Goal: Obtain resource: Obtain resource

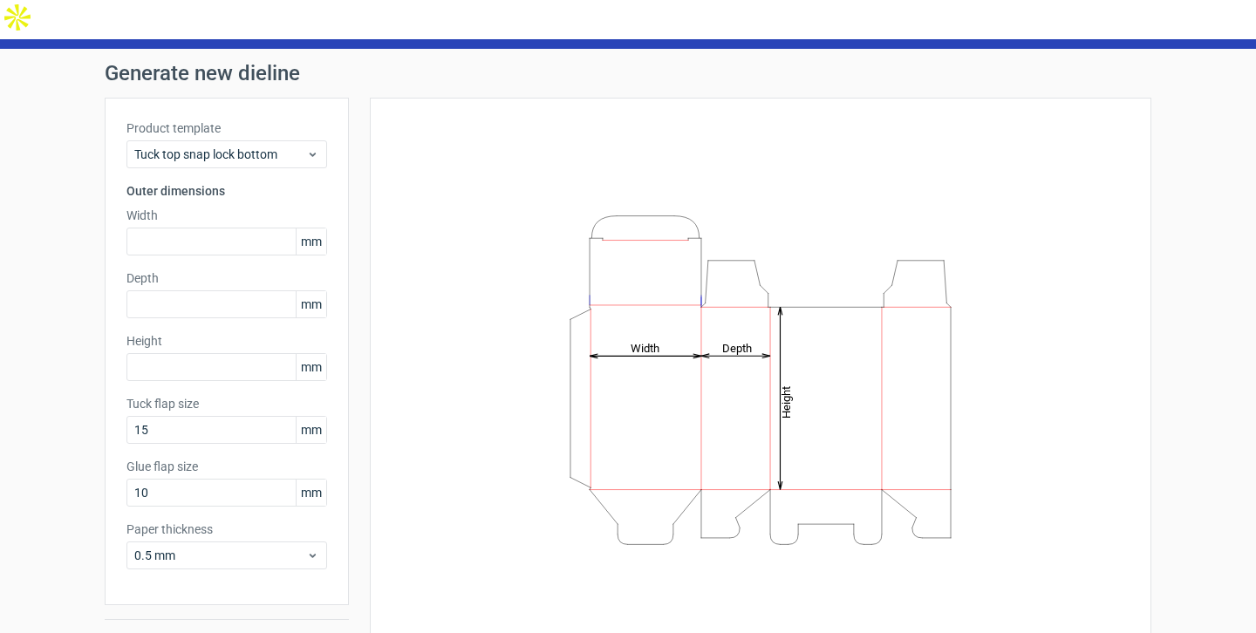
scroll to position [50, 0]
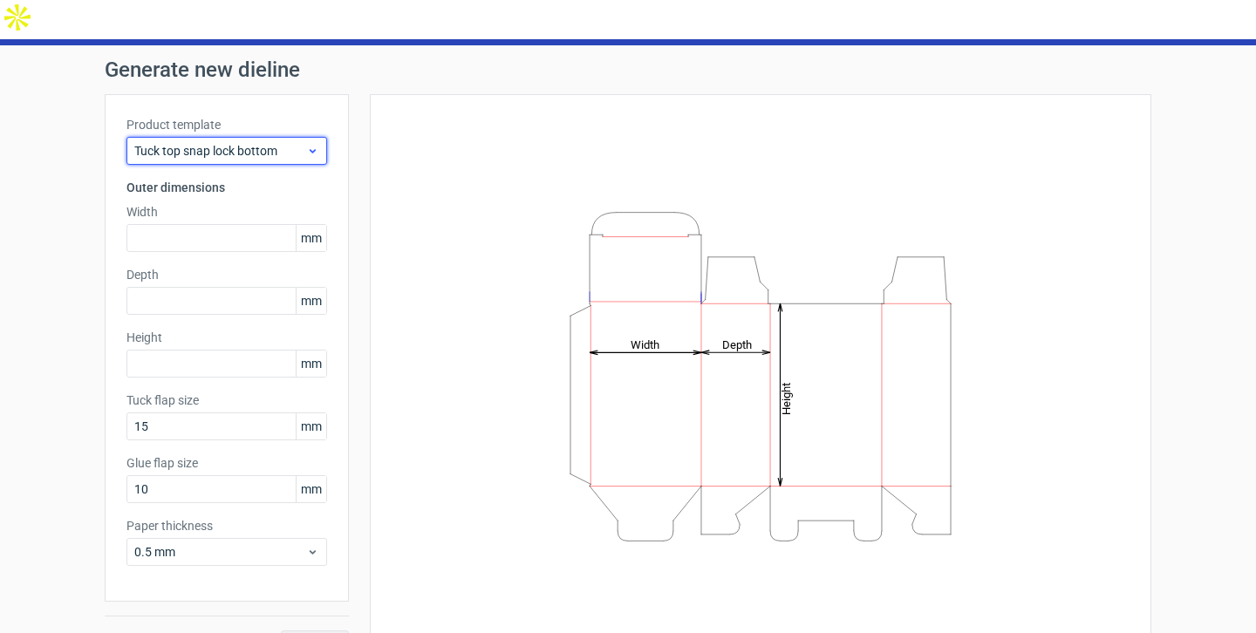
click at [306, 144] on icon at bounding box center [312, 151] width 13 height 14
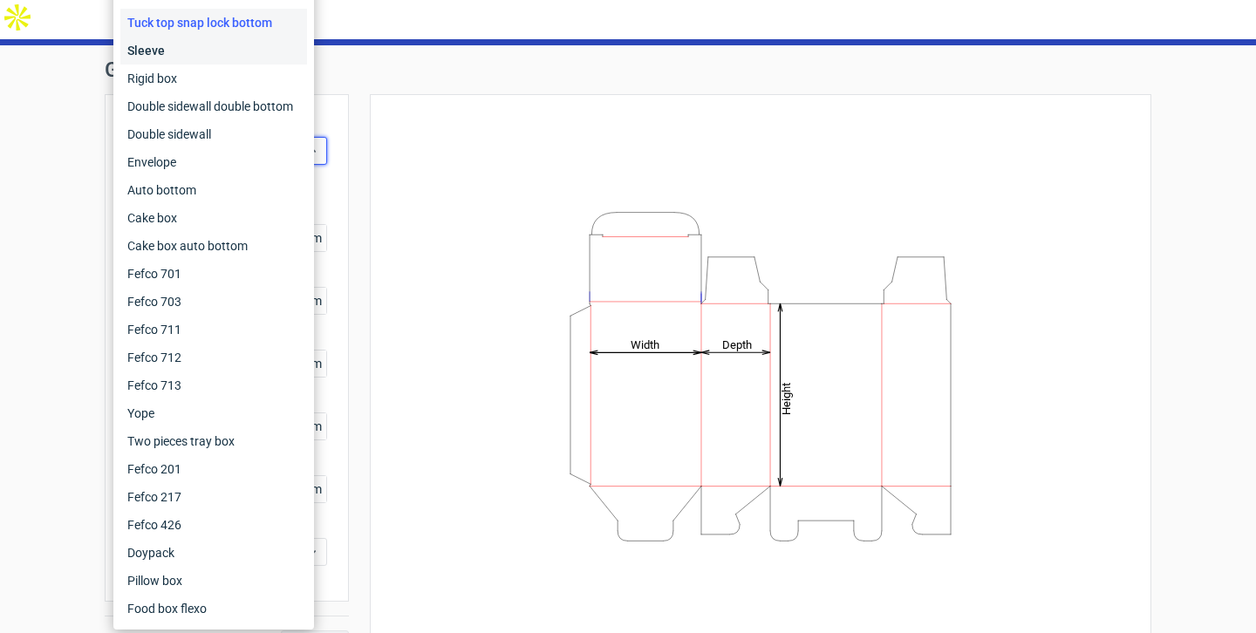
click at [230, 40] on div "Sleeve" at bounding box center [213, 51] width 187 height 28
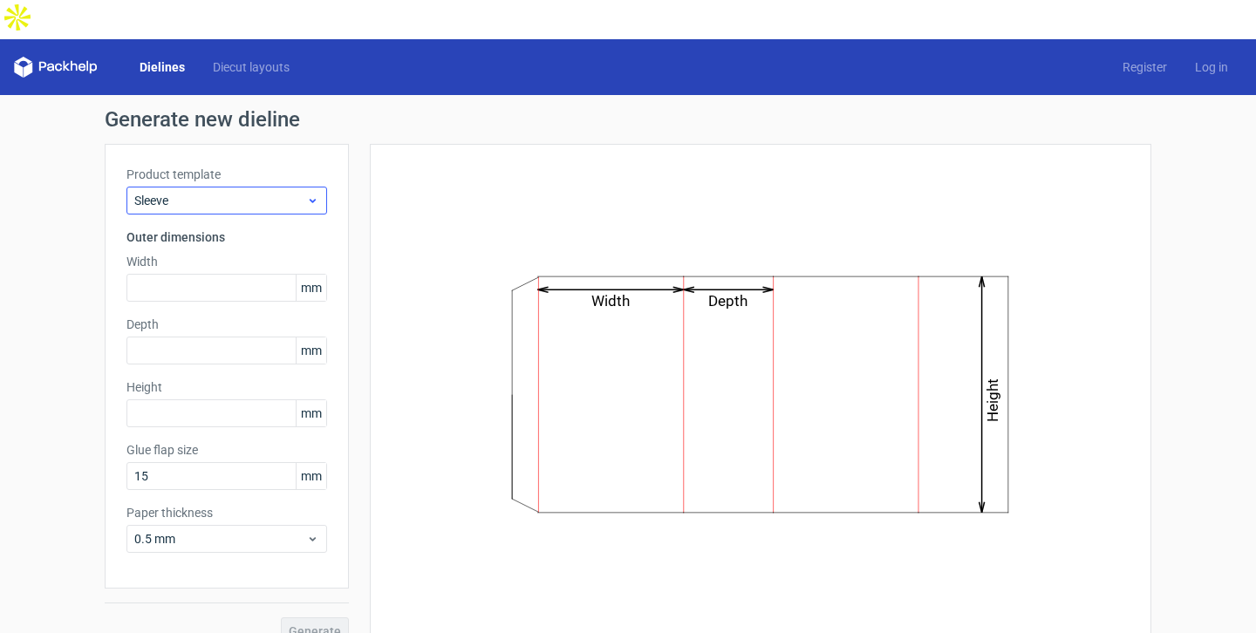
click at [277, 166] on div "Product template Sleeve" at bounding box center [226, 190] width 201 height 49
click at [270, 192] on span "Sleeve" at bounding box center [220, 200] width 172 height 17
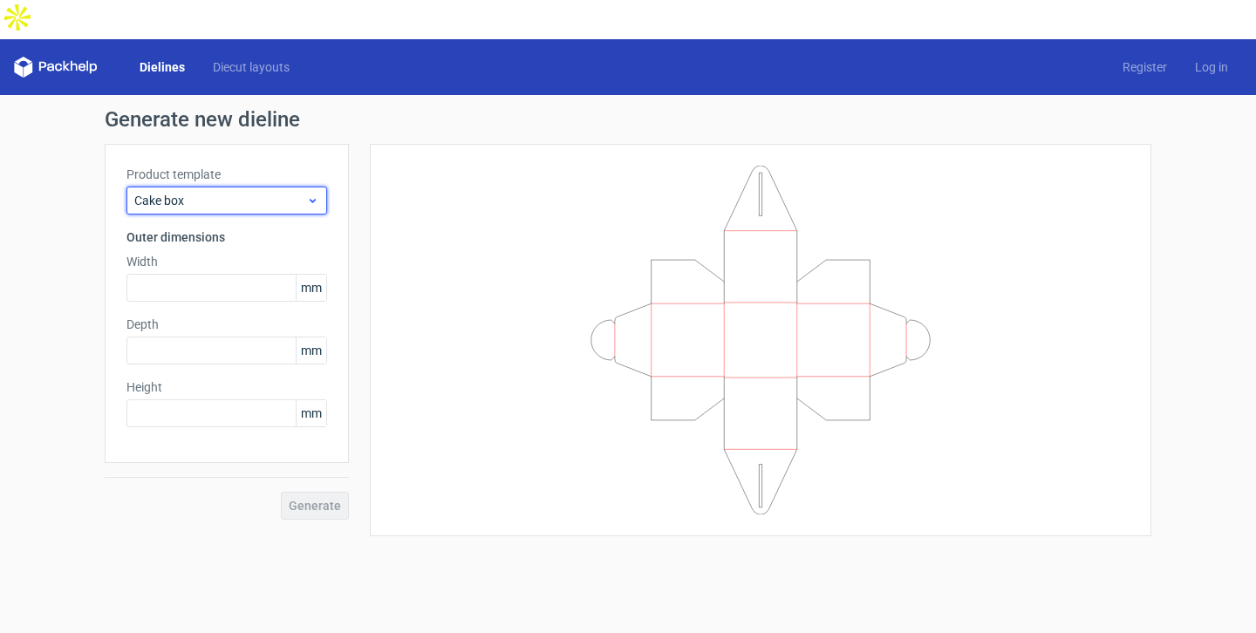
click at [285, 192] on span "Cake box" at bounding box center [220, 200] width 172 height 17
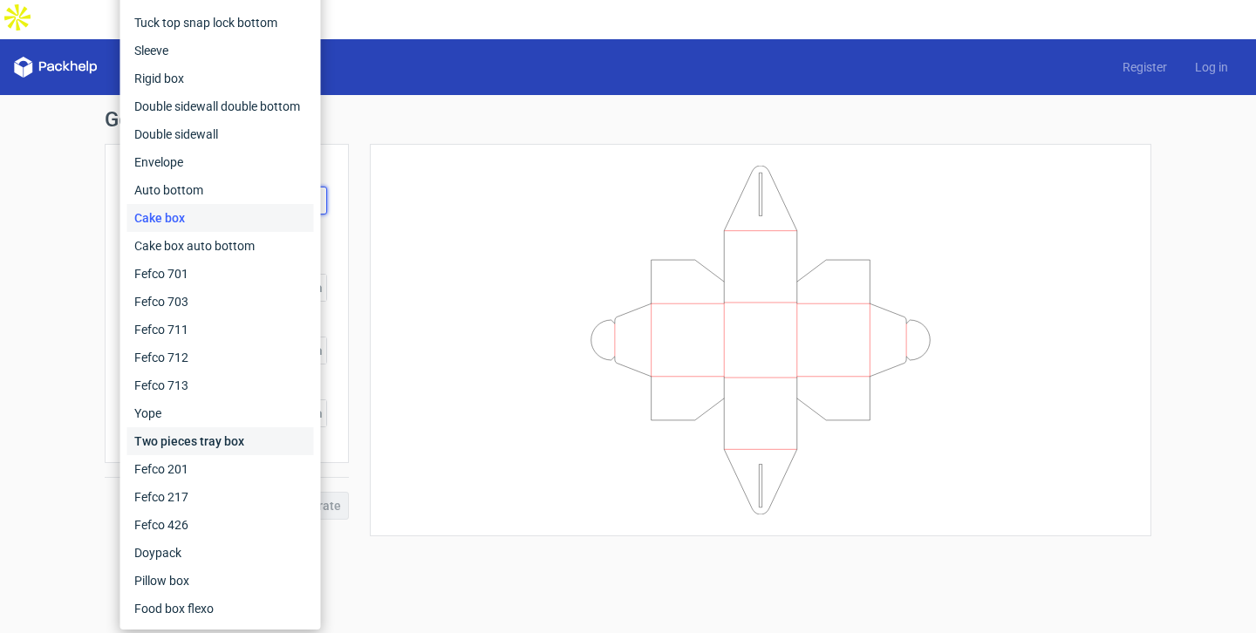
click at [225, 446] on div "Two pieces tray box" at bounding box center [220, 441] width 187 height 28
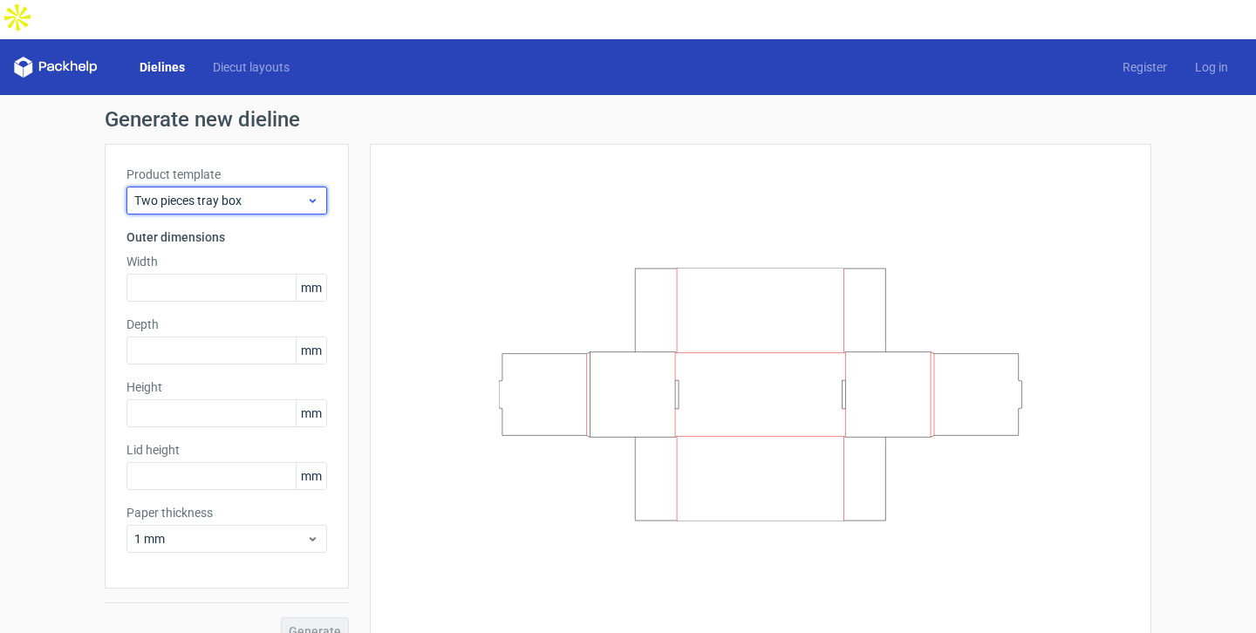
click at [308, 194] on icon at bounding box center [312, 201] width 13 height 14
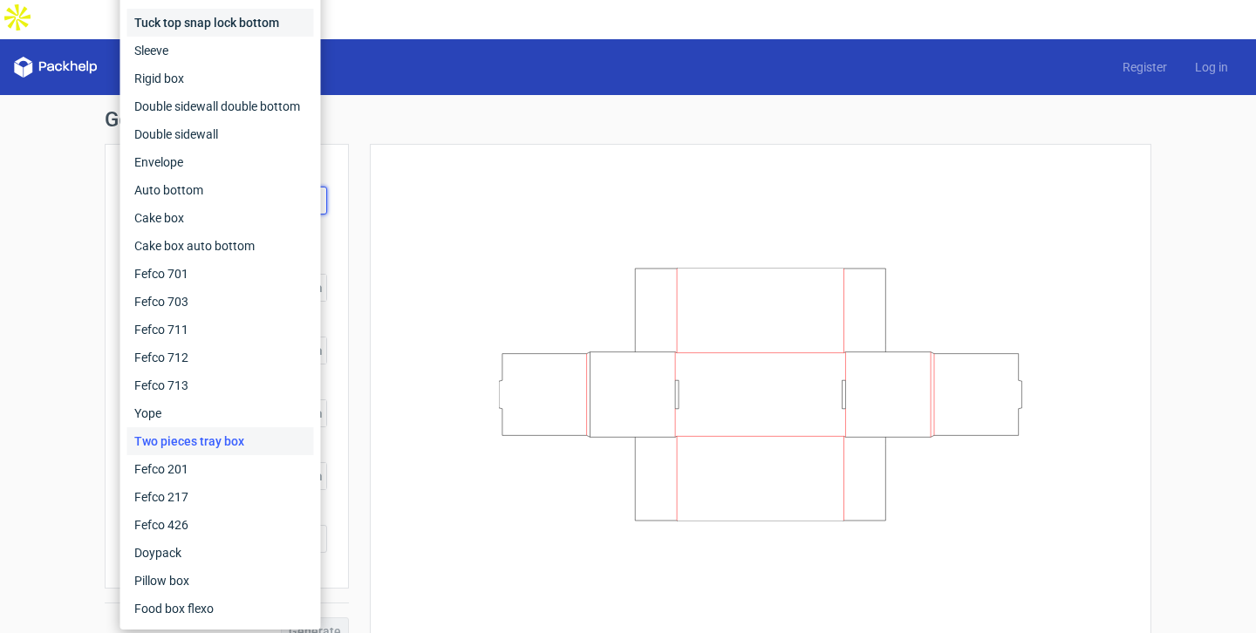
click at [233, 30] on div "Tuck top snap lock bottom" at bounding box center [220, 23] width 187 height 28
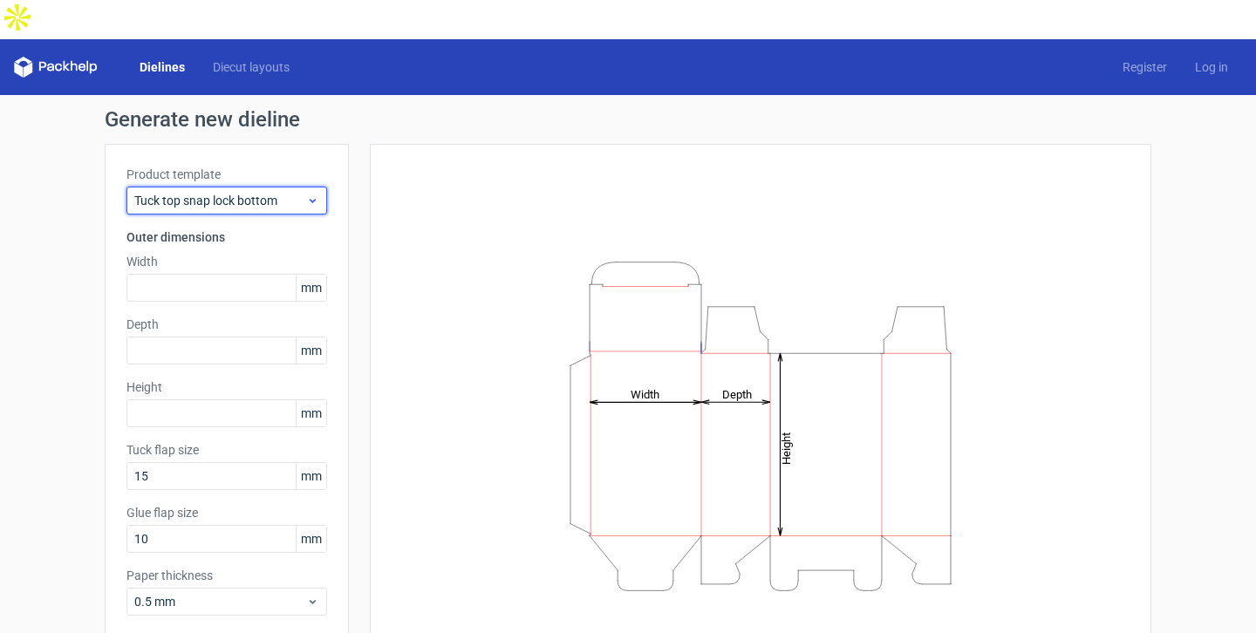
click at [298, 192] on span "Tuck top snap lock bottom" at bounding box center [220, 200] width 172 height 17
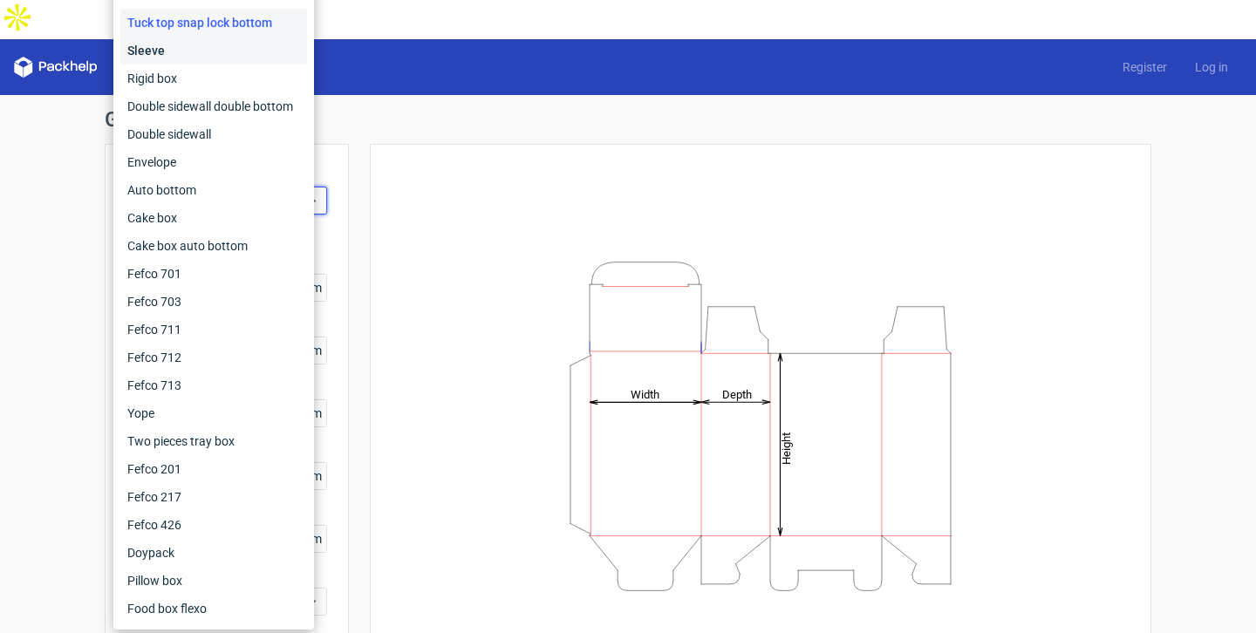
click at [258, 50] on div "Sleeve" at bounding box center [213, 51] width 187 height 28
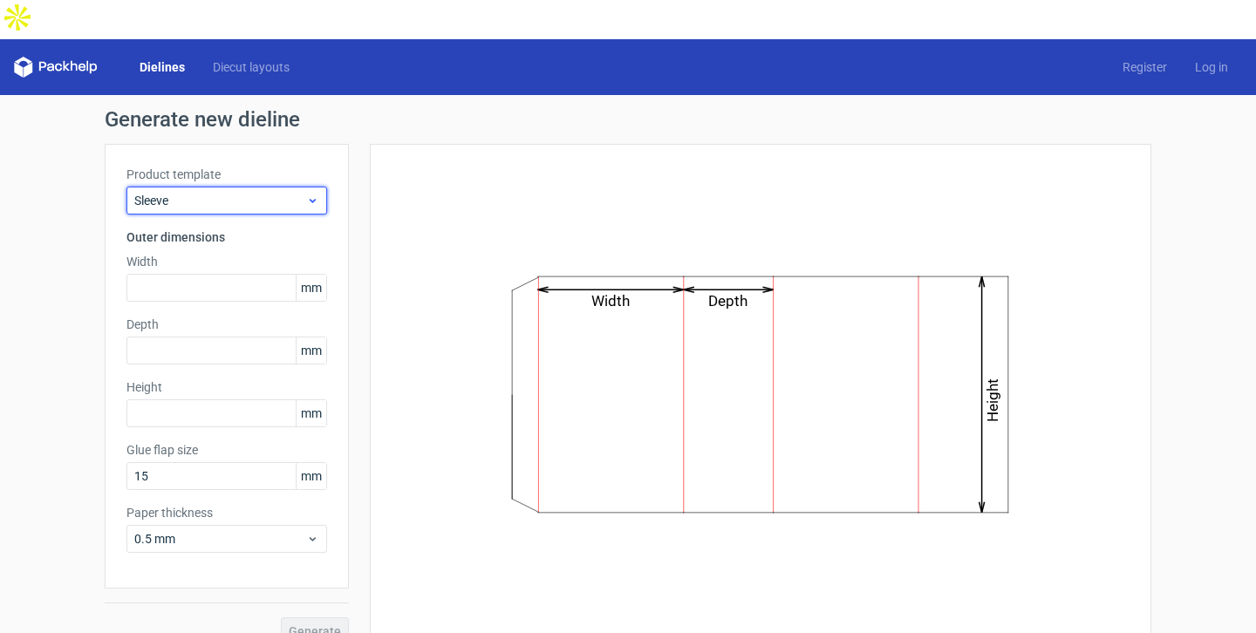
click at [303, 187] on div "Sleeve" at bounding box center [226, 201] width 201 height 28
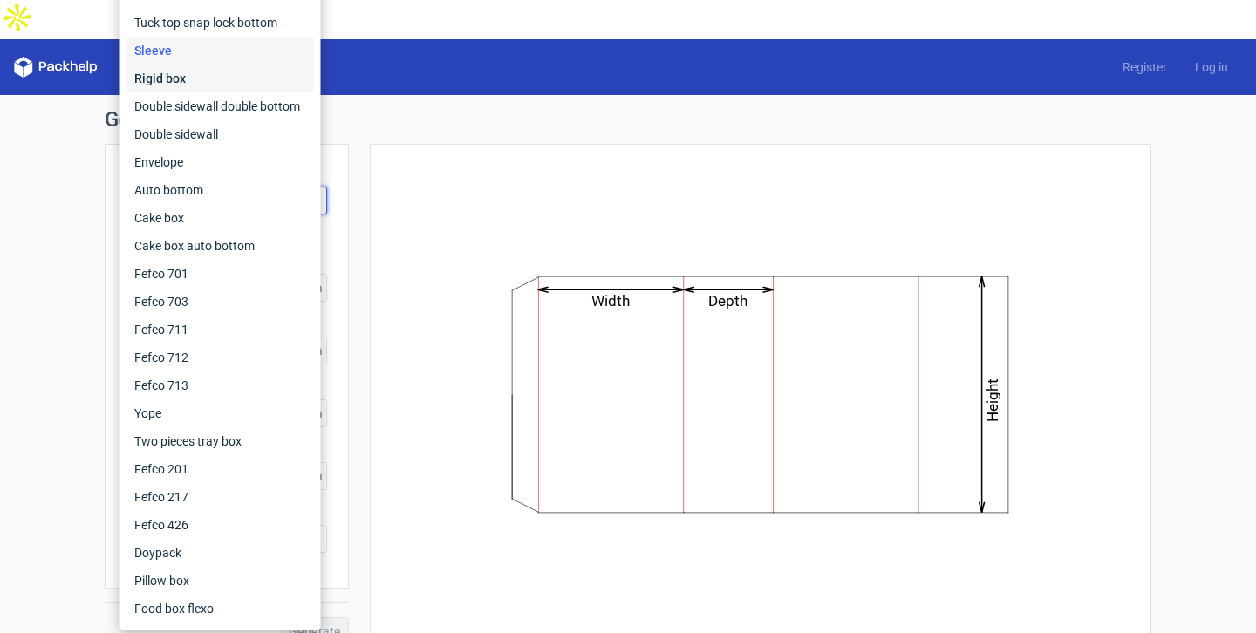
click at [220, 88] on div "Rigid box" at bounding box center [220, 79] width 187 height 28
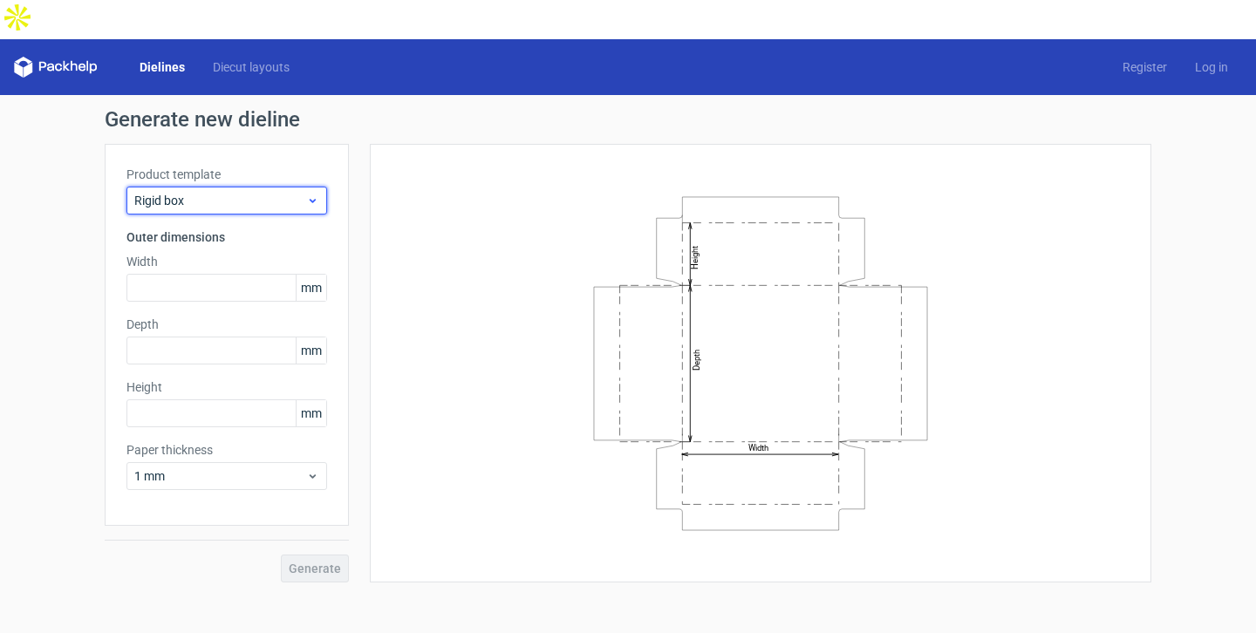
click at [317, 194] on icon at bounding box center [312, 201] width 13 height 14
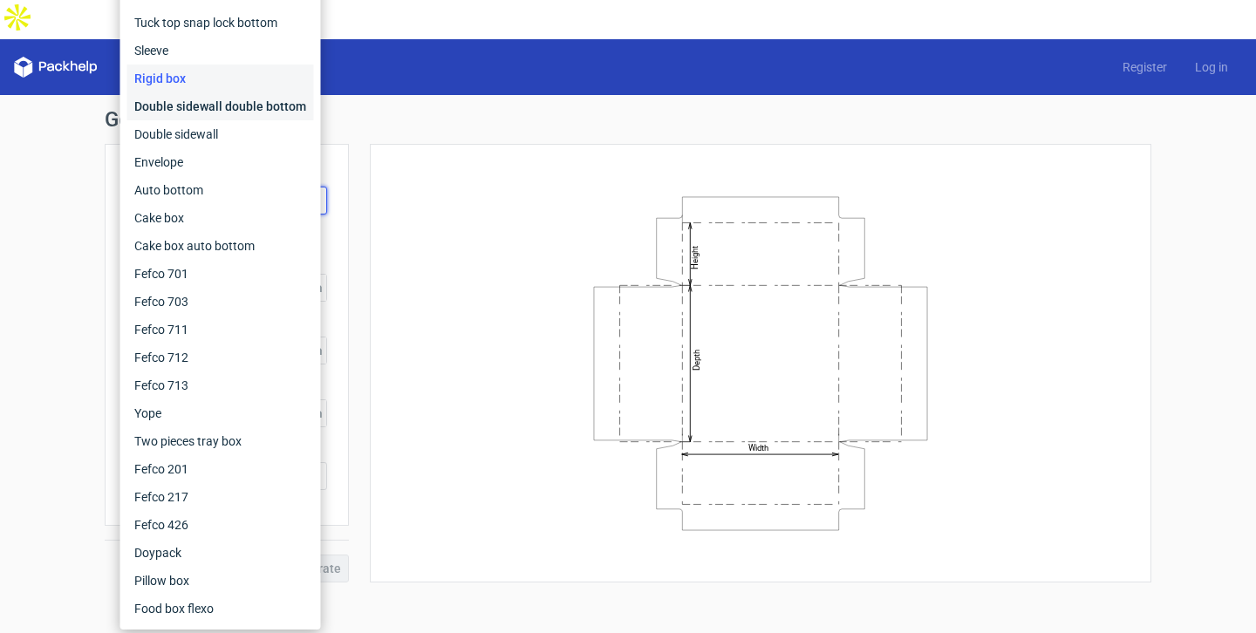
click at [256, 111] on div "Double sidewall double bottom" at bounding box center [220, 106] width 187 height 28
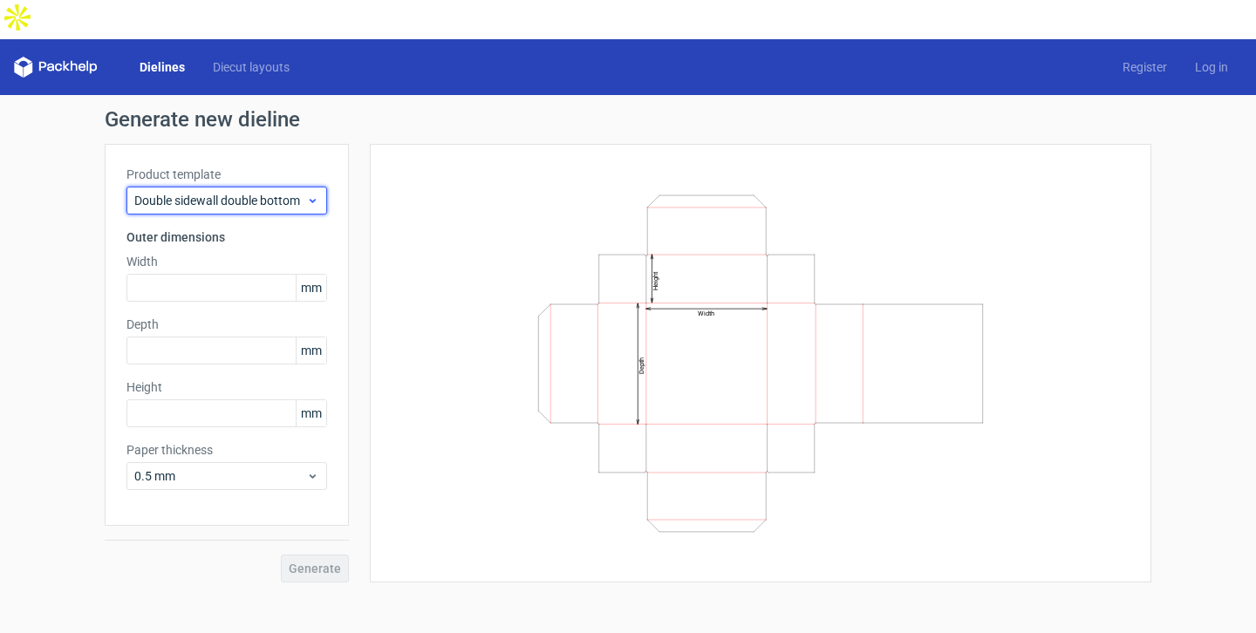
click at [298, 192] on span "Double sidewall double bottom" at bounding box center [220, 200] width 172 height 17
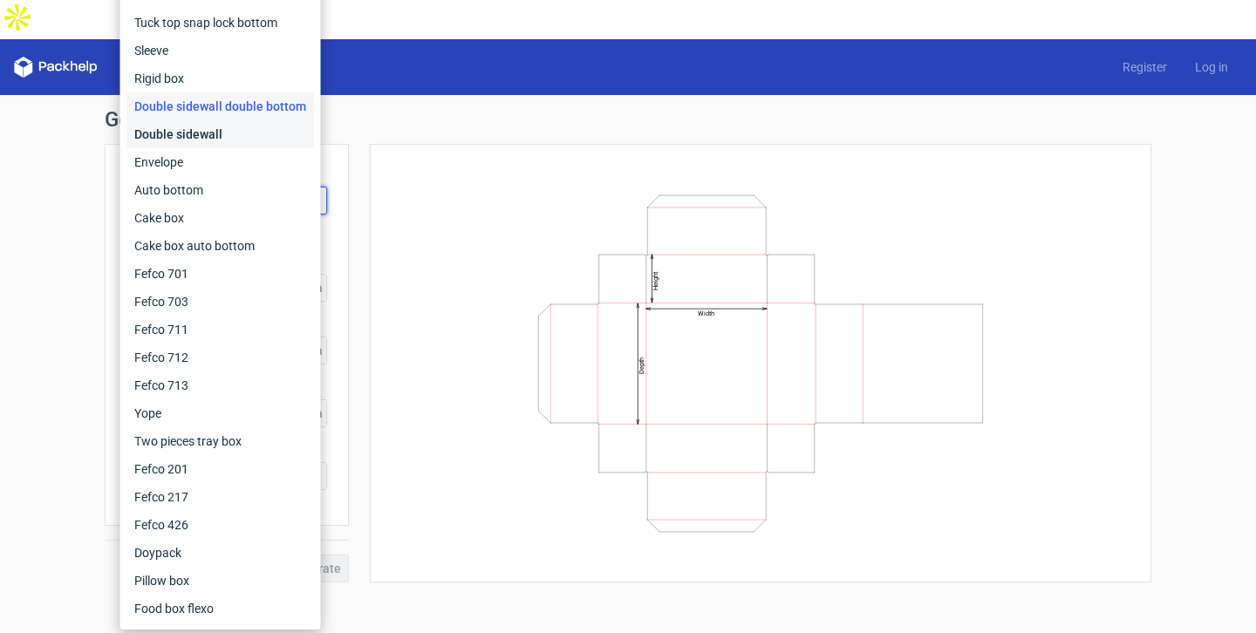
click at [269, 129] on div "Double sidewall" at bounding box center [220, 134] width 187 height 28
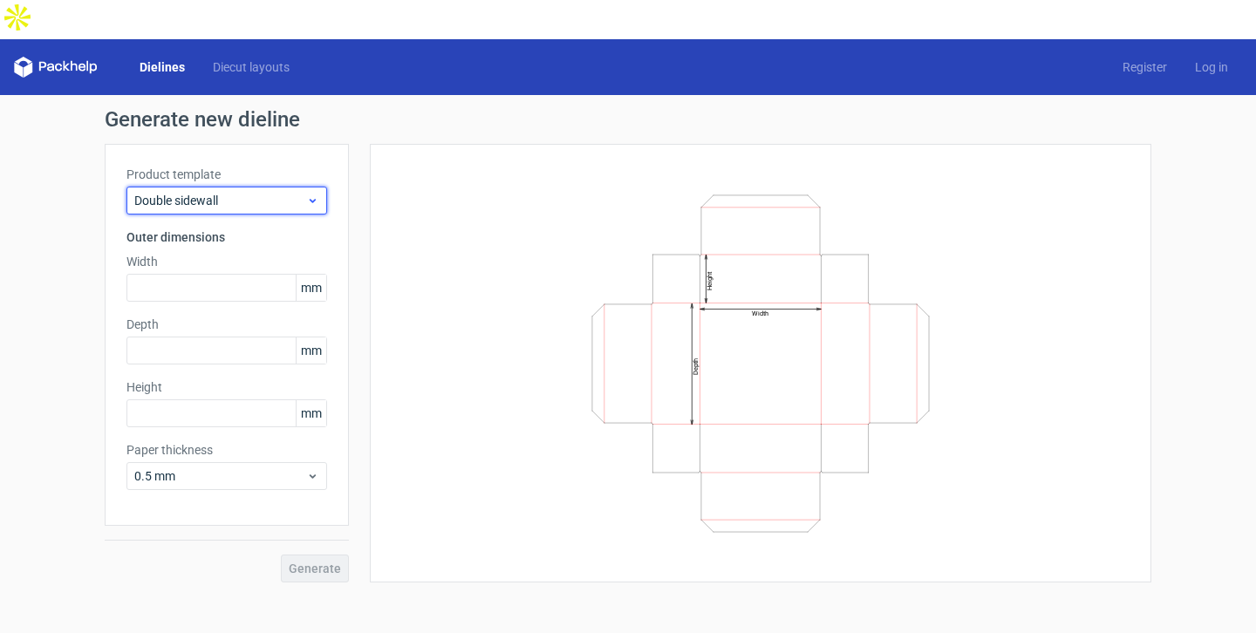
click at [310, 199] on use at bounding box center [313, 201] width 6 height 4
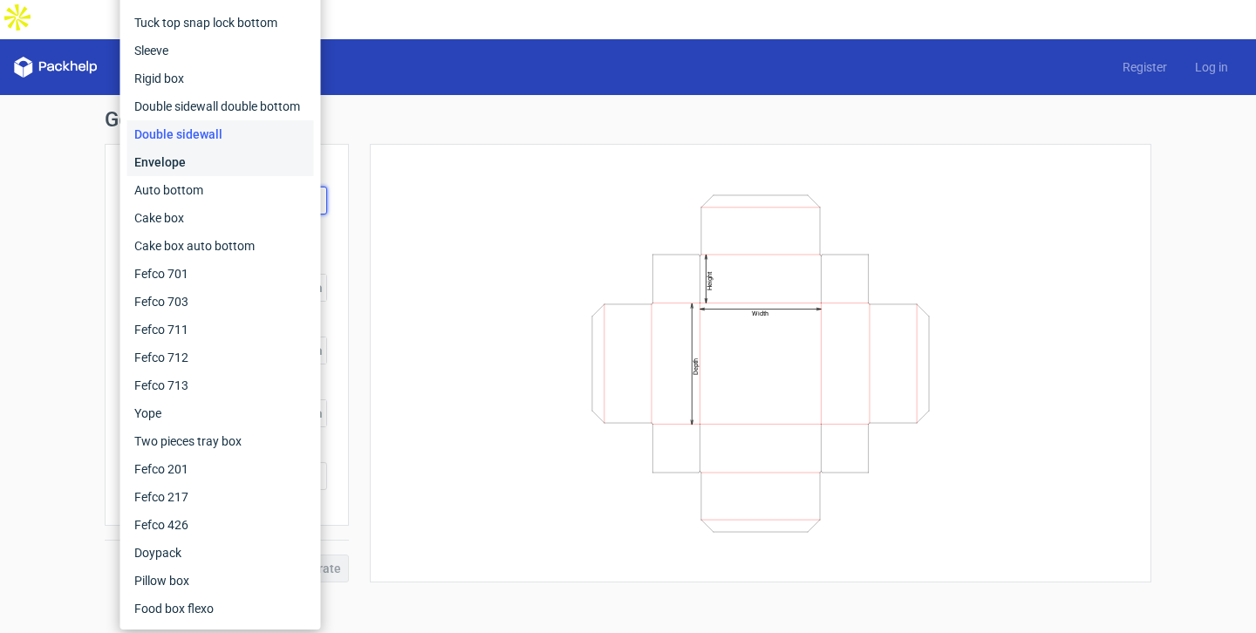
click at [279, 160] on div "Envelope" at bounding box center [220, 162] width 187 height 28
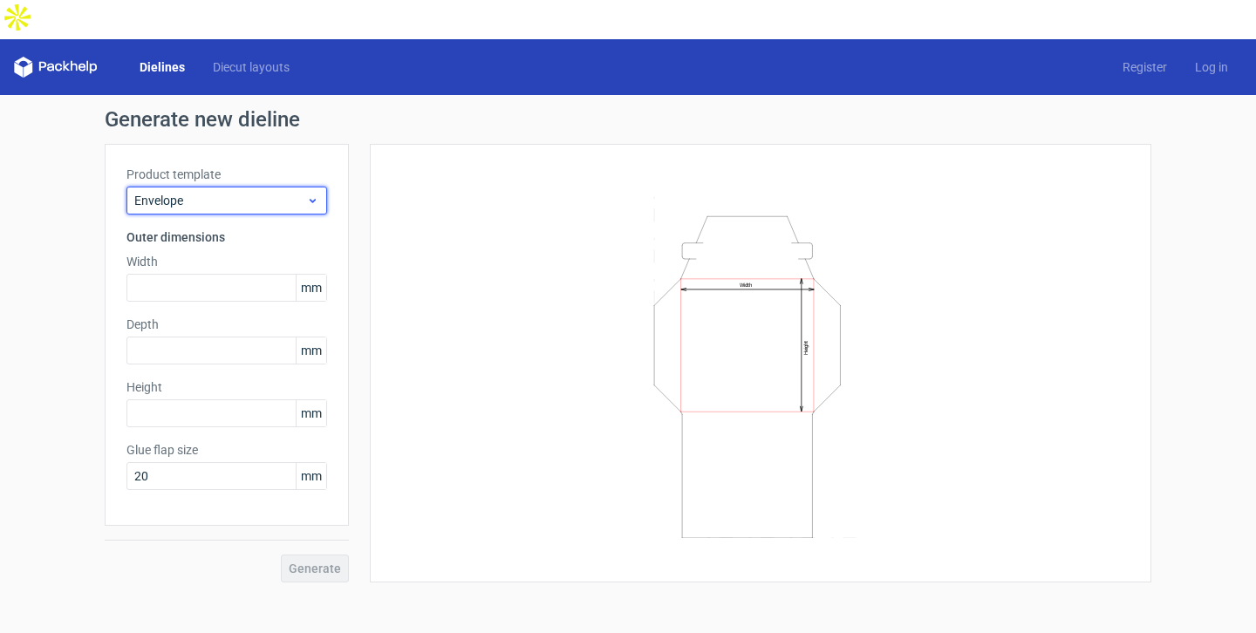
click at [318, 194] on icon at bounding box center [312, 201] width 13 height 14
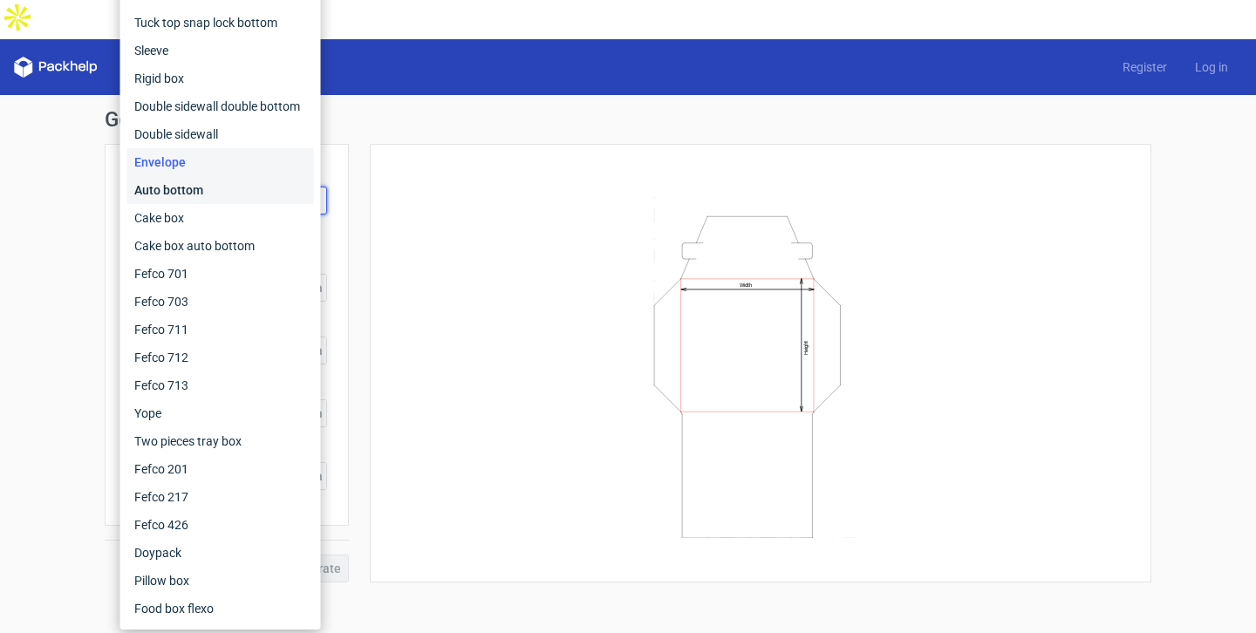
click at [262, 191] on div "Auto bottom" at bounding box center [220, 190] width 187 height 28
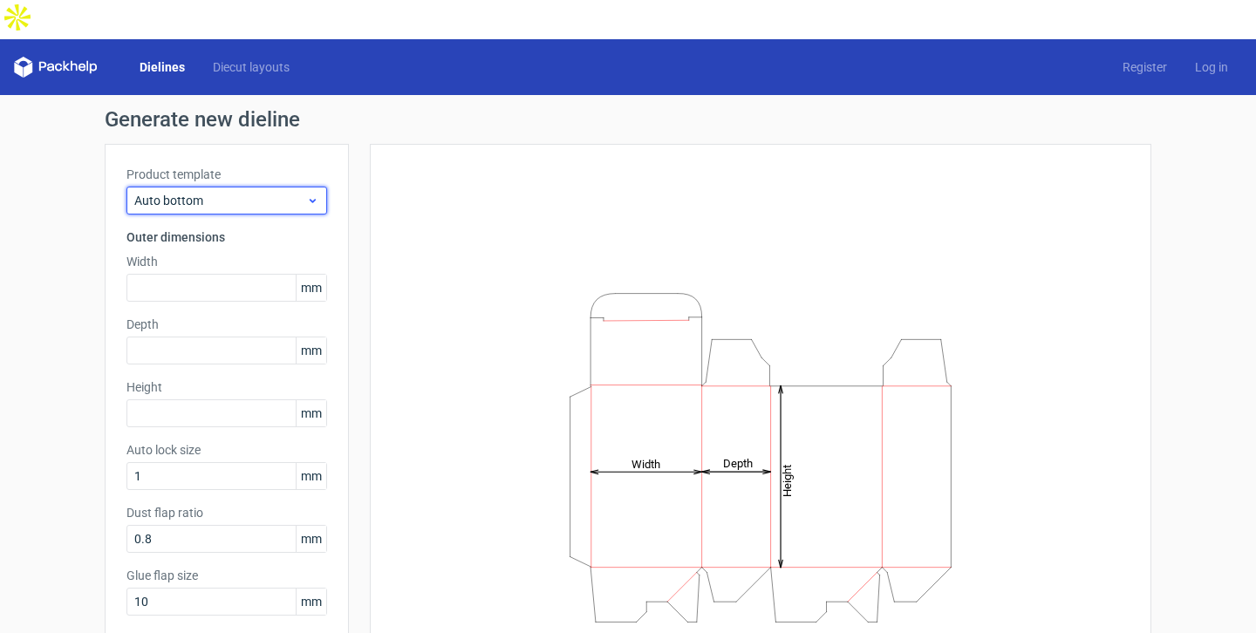
click at [311, 194] on icon at bounding box center [312, 201] width 13 height 14
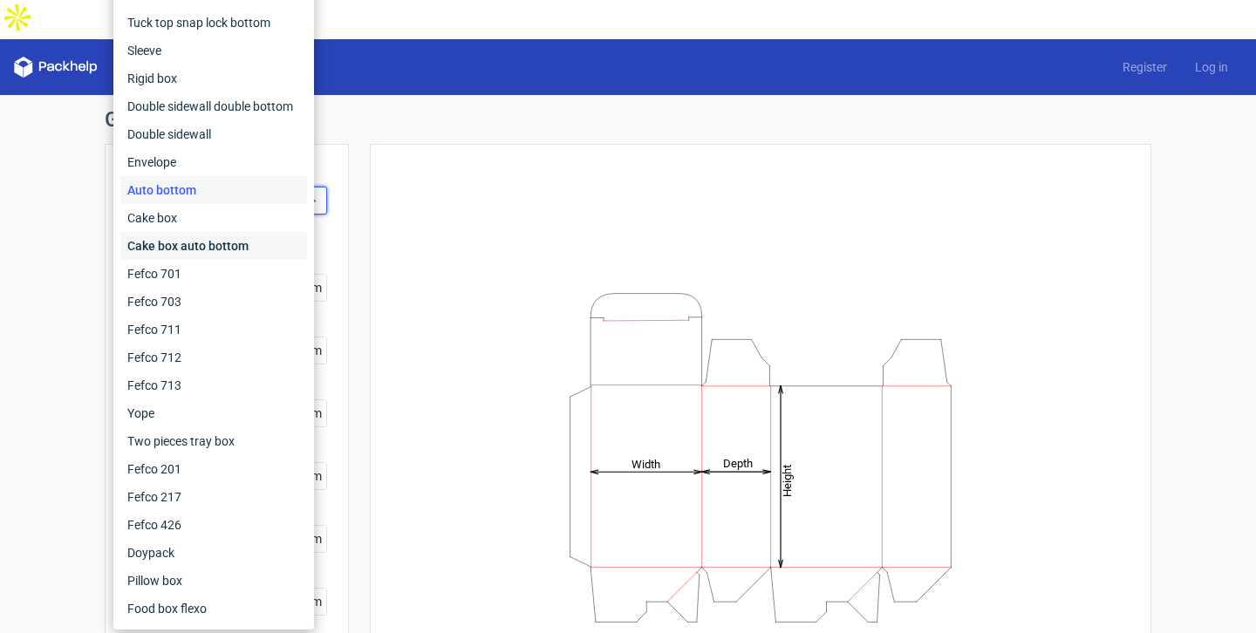
click at [271, 241] on div "Cake box auto bottom" at bounding box center [213, 246] width 187 height 28
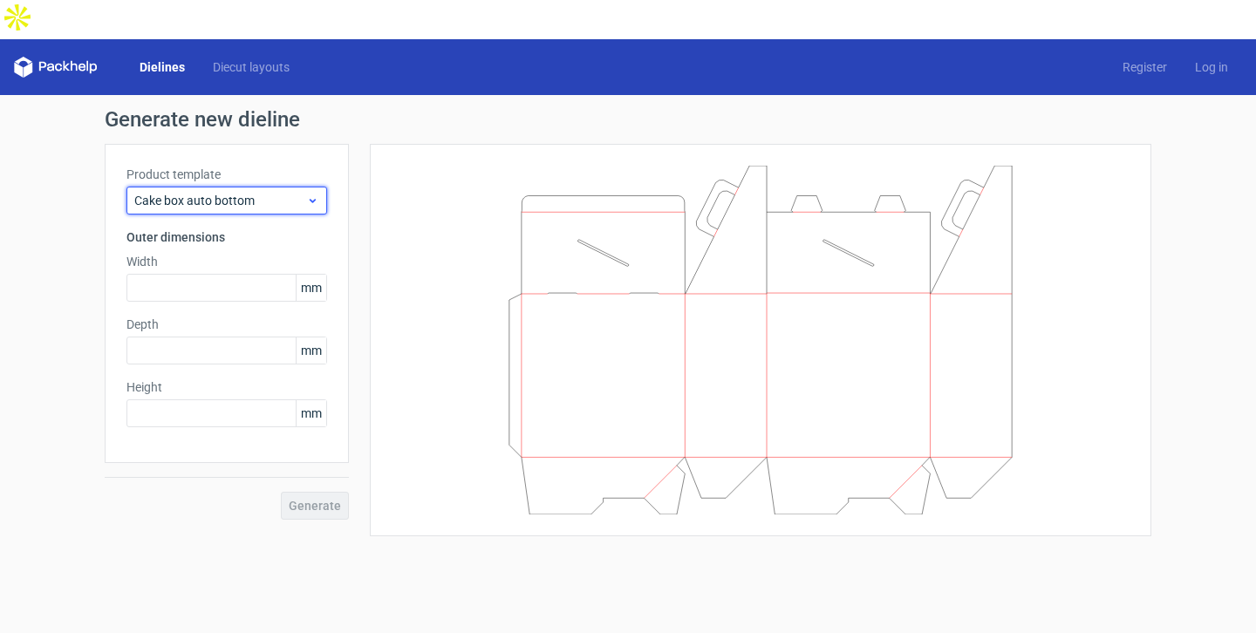
click at [324, 187] on div "Cake box auto bottom" at bounding box center [226, 201] width 201 height 28
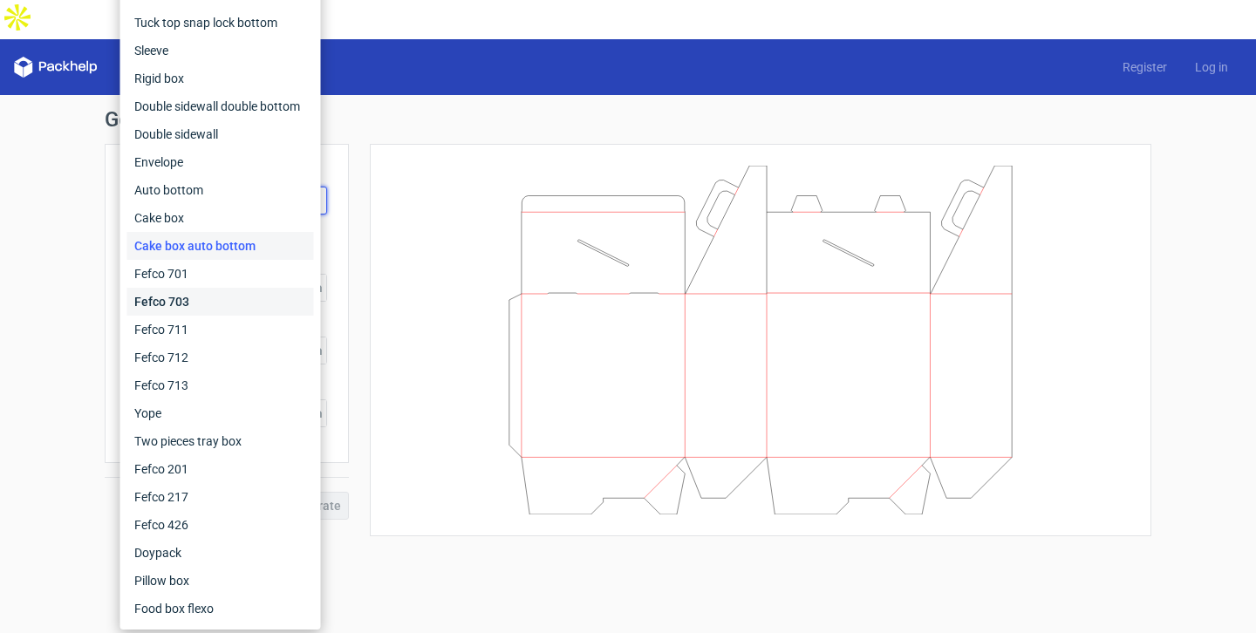
click at [256, 299] on div "Fefco 703" at bounding box center [220, 302] width 187 height 28
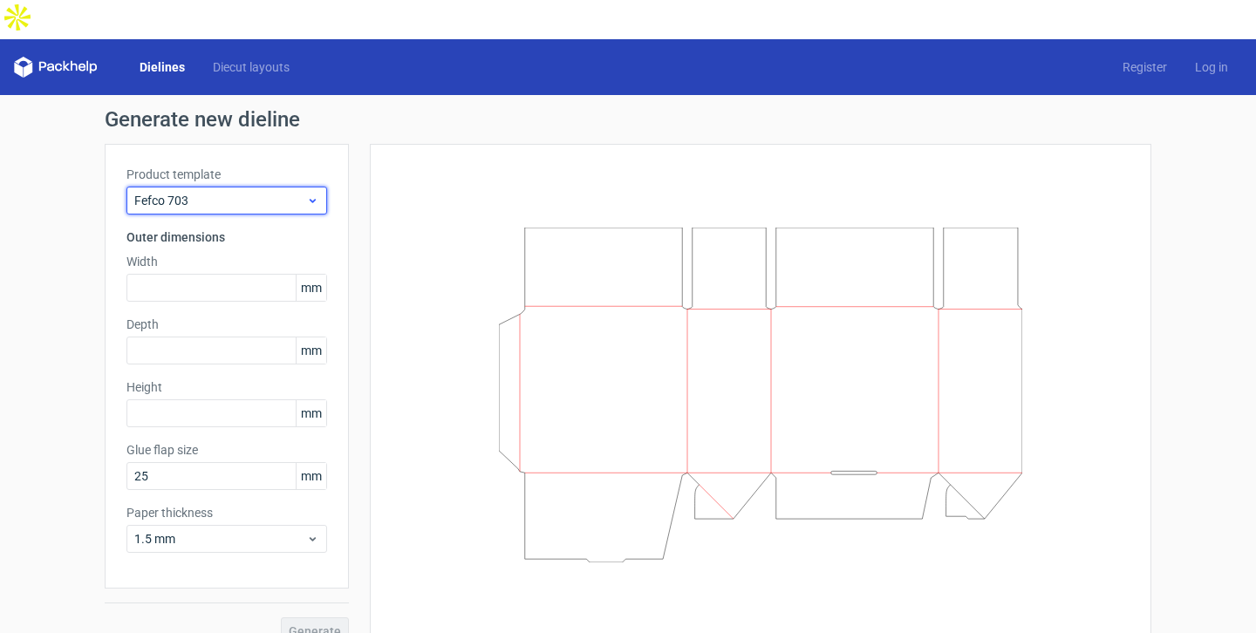
click at [310, 194] on icon at bounding box center [312, 201] width 13 height 14
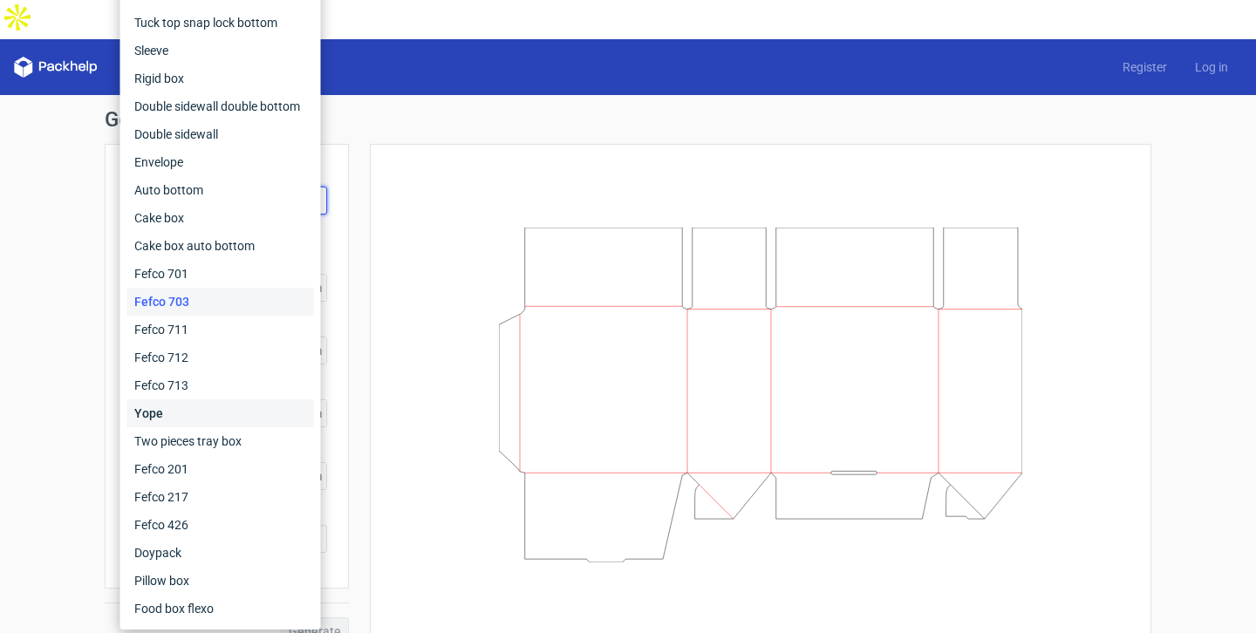
click at [268, 409] on div "Yope" at bounding box center [220, 413] width 187 height 28
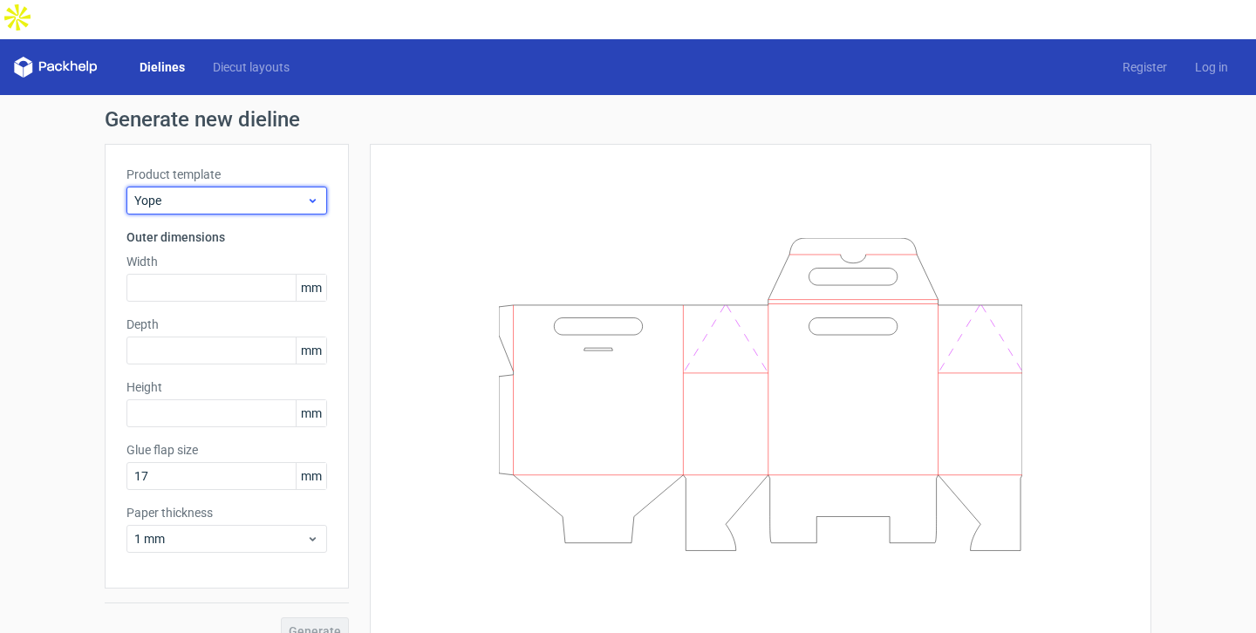
click at [302, 192] on span "Yope" at bounding box center [220, 200] width 172 height 17
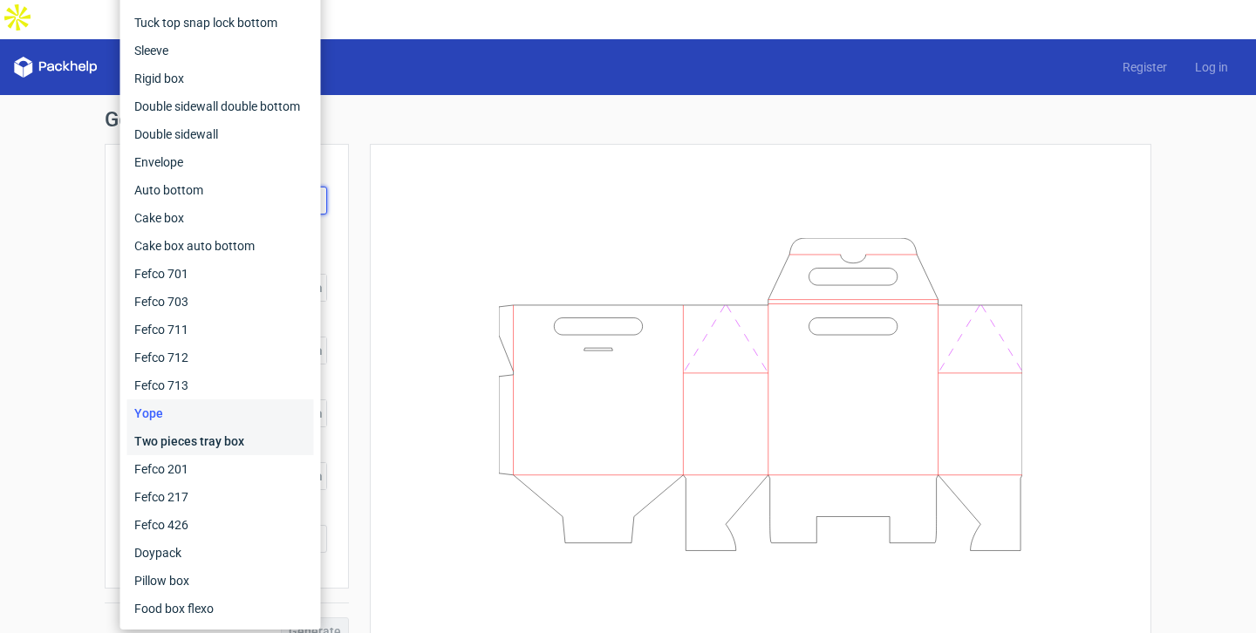
click at [237, 447] on div "Two pieces tray box" at bounding box center [220, 441] width 187 height 28
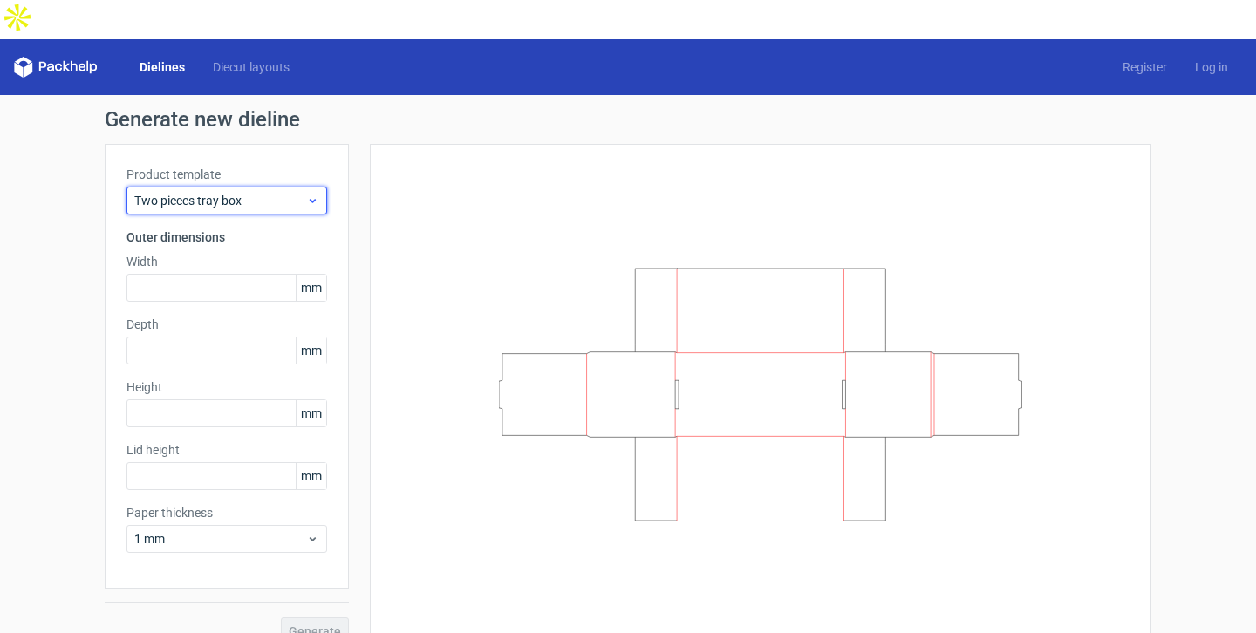
click at [297, 192] on span "Two pieces tray box" at bounding box center [220, 200] width 172 height 17
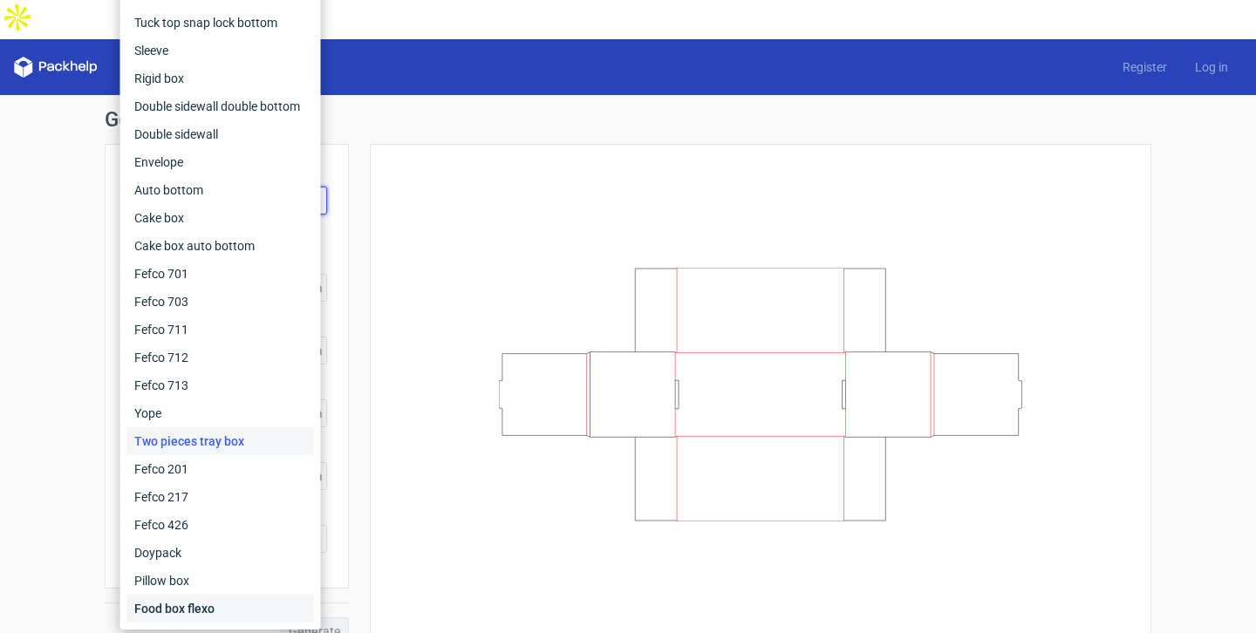
click at [230, 605] on div "Food box flexo" at bounding box center [220, 609] width 187 height 28
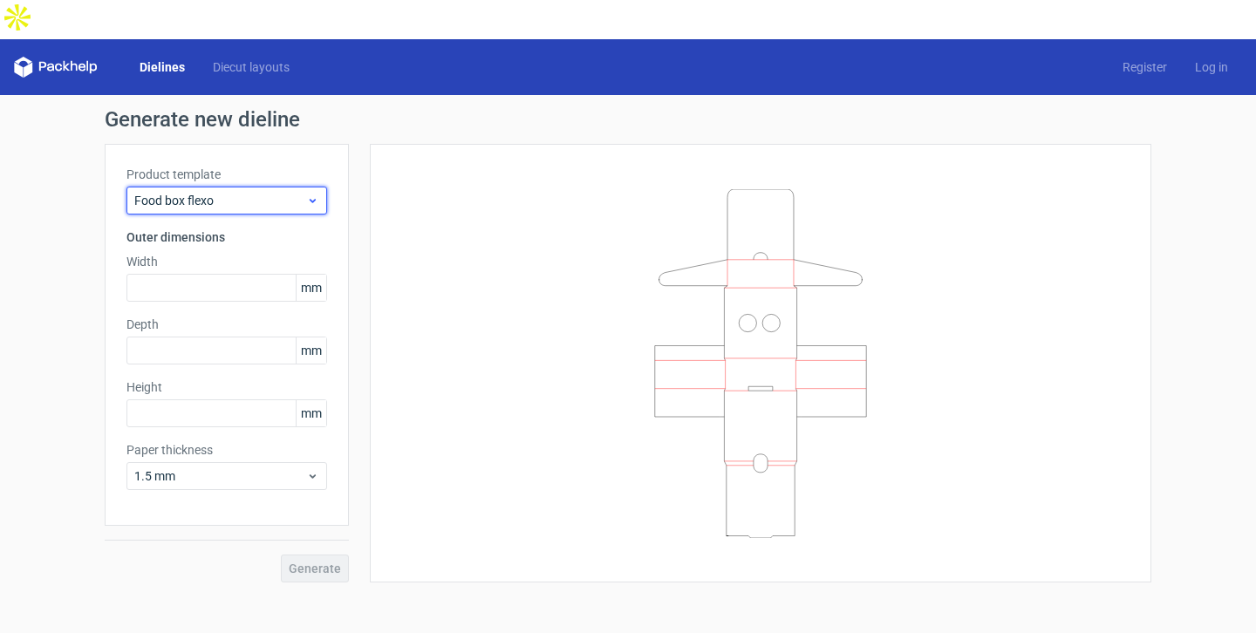
click at [315, 194] on icon at bounding box center [312, 201] width 13 height 14
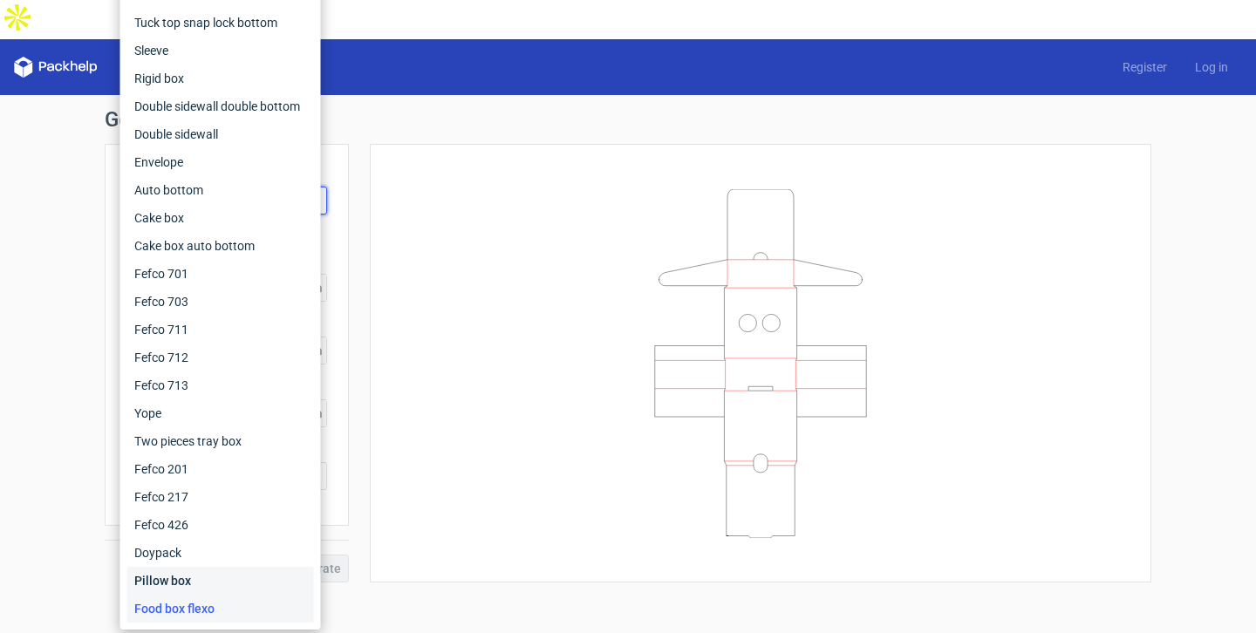
click at [211, 584] on div "Pillow box" at bounding box center [220, 581] width 187 height 28
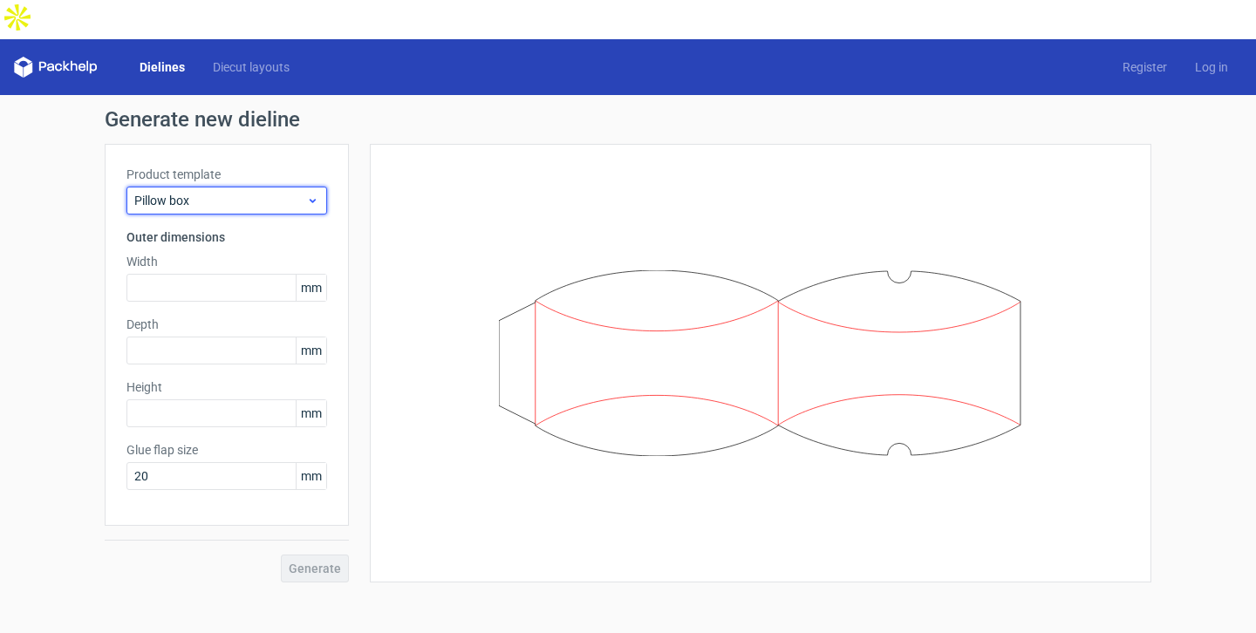
click at [315, 194] on icon at bounding box center [312, 201] width 13 height 14
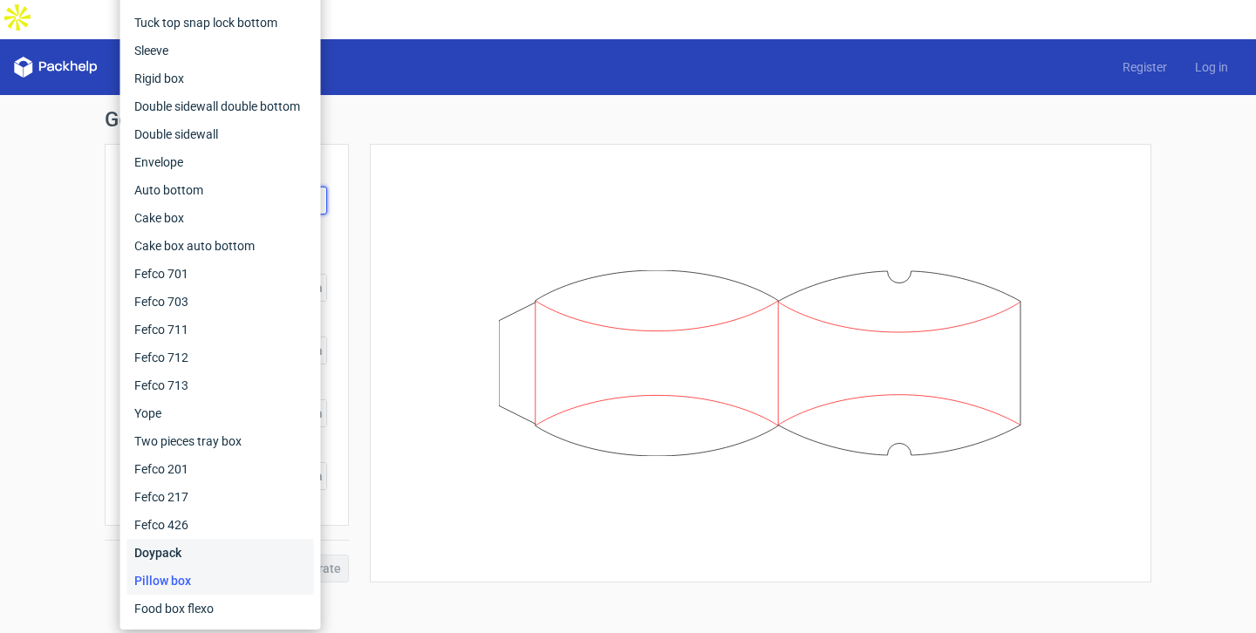
click at [216, 558] on div "Doypack" at bounding box center [220, 553] width 187 height 28
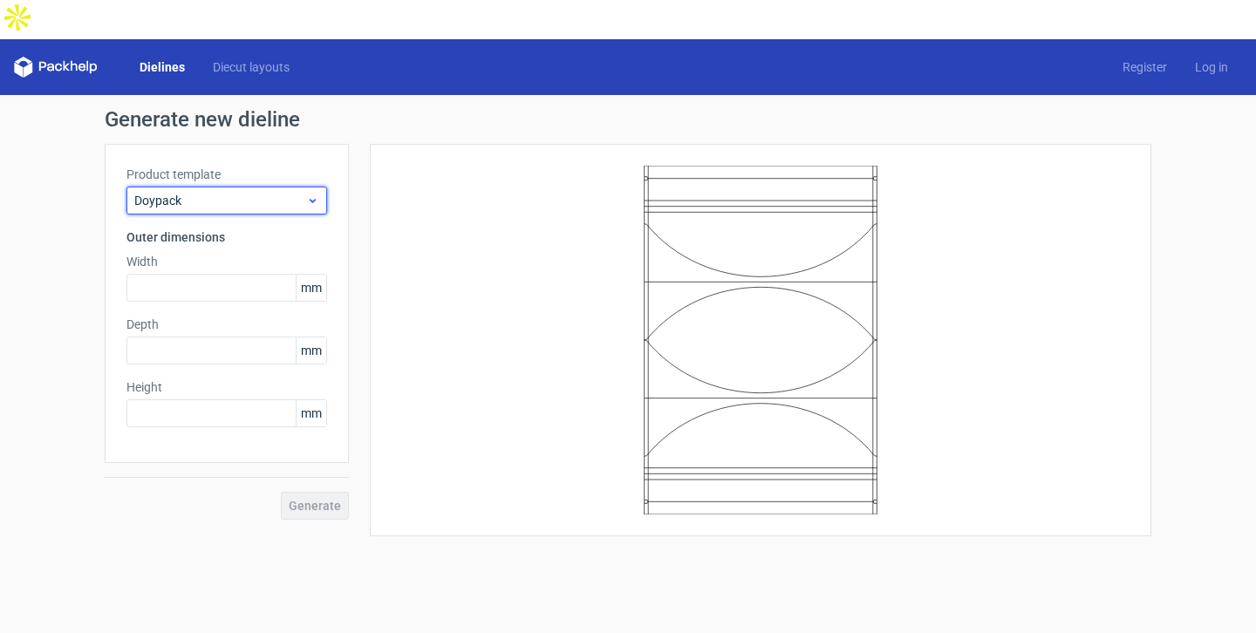
click at [322, 187] on div "Doypack" at bounding box center [226, 201] width 201 height 28
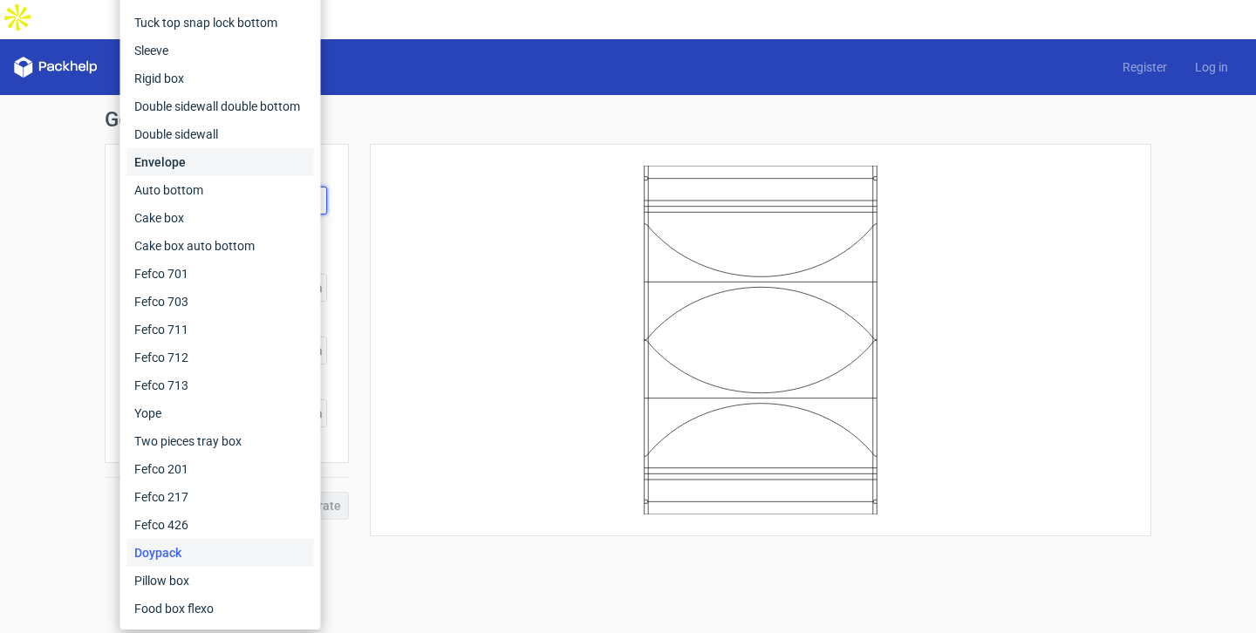
click at [254, 164] on div "Envelope" at bounding box center [220, 162] width 187 height 28
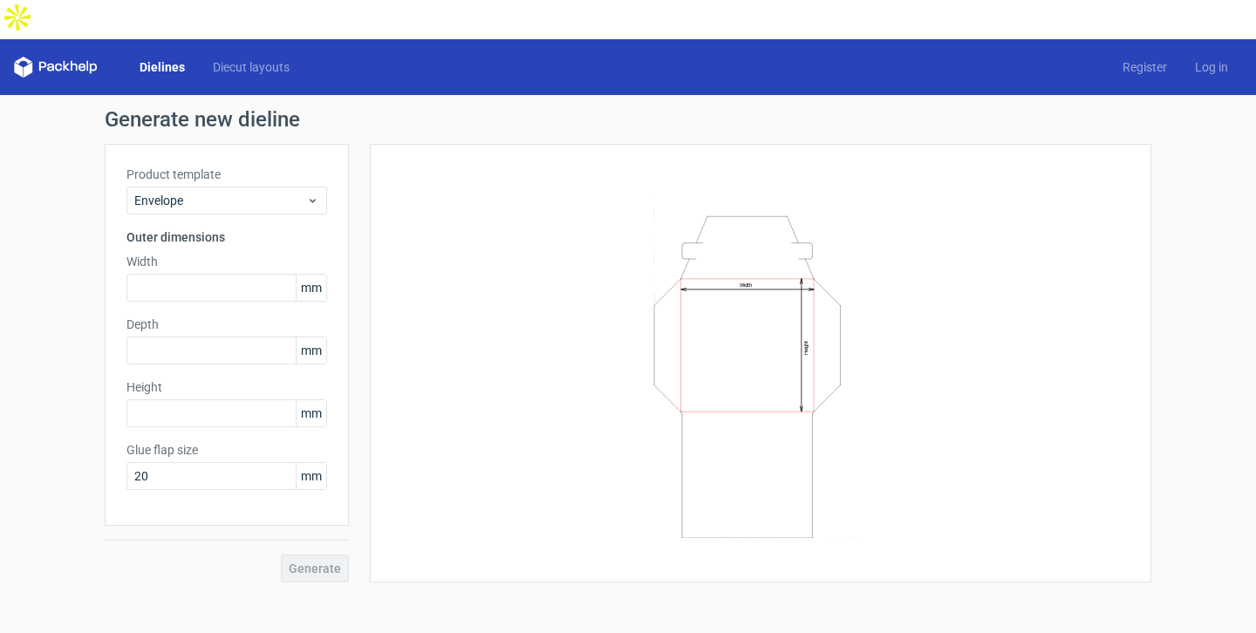
click at [177, 58] on link "Dielines" at bounding box center [162, 66] width 73 height 17
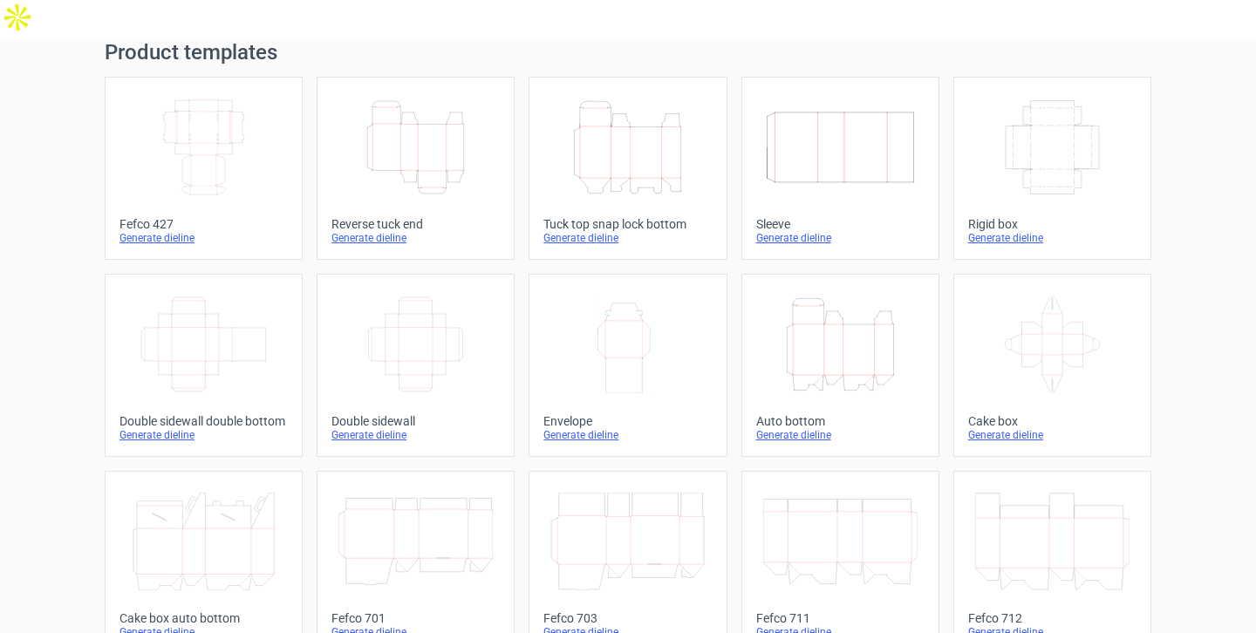
scroll to position [14, 0]
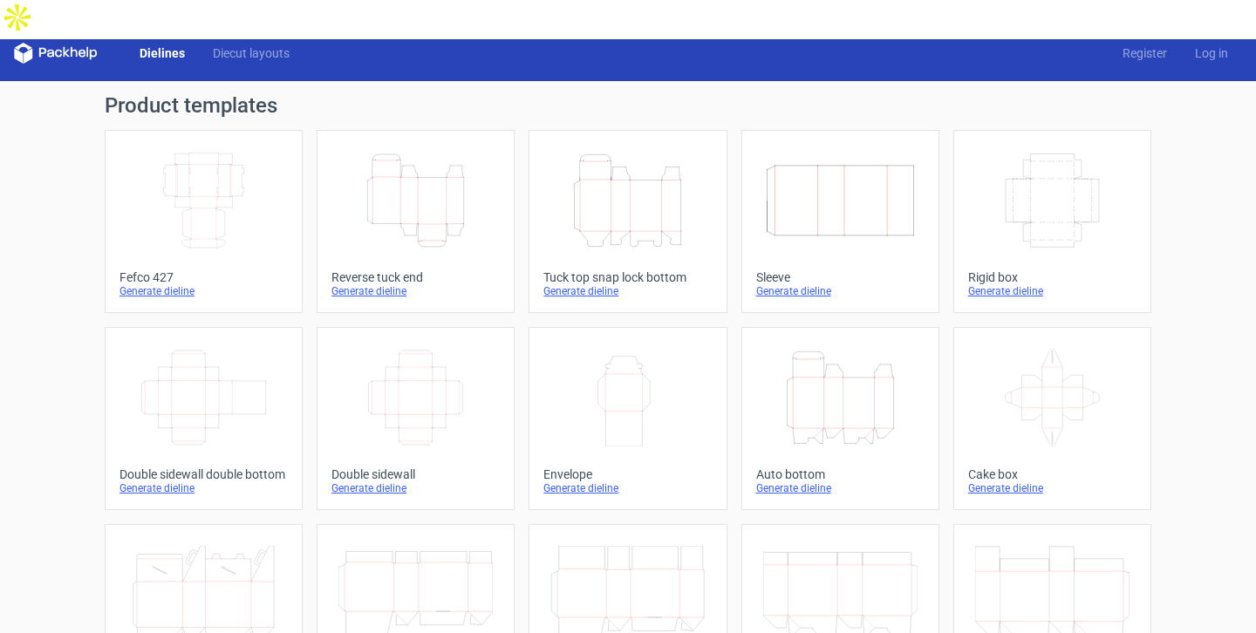
click at [134, 284] on div "Generate dieline" at bounding box center [203, 291] width 168 height 14
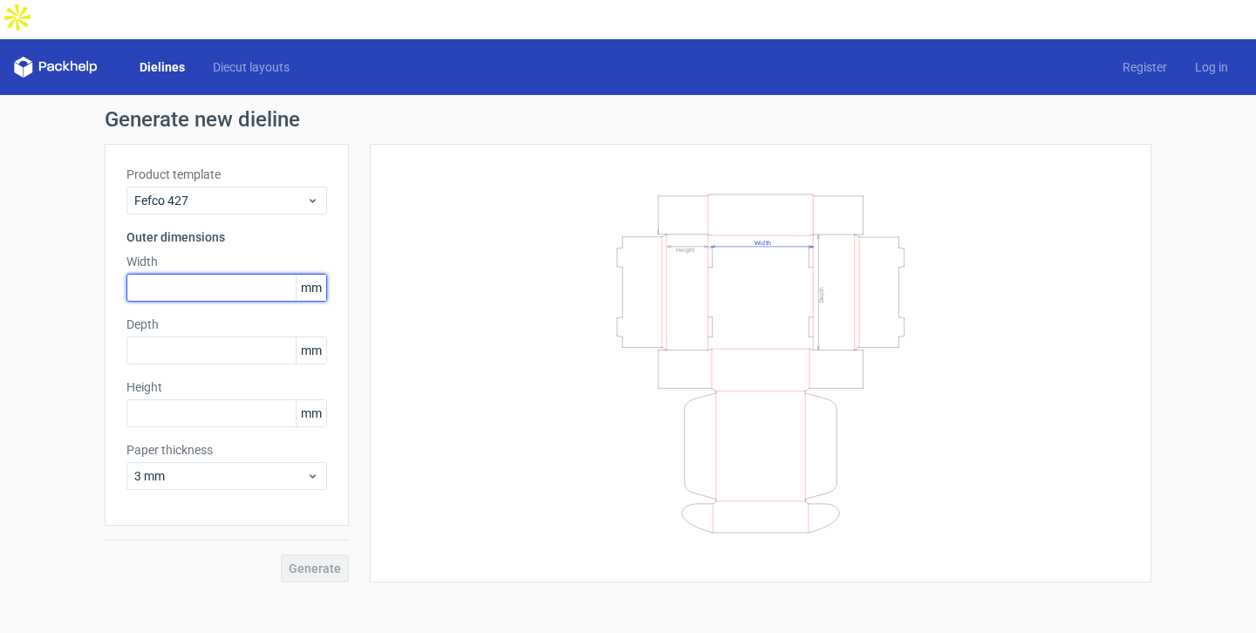
click at [229, 274] on input "text" at bounding box center [226, 288] width 201 height 28
type input "270"
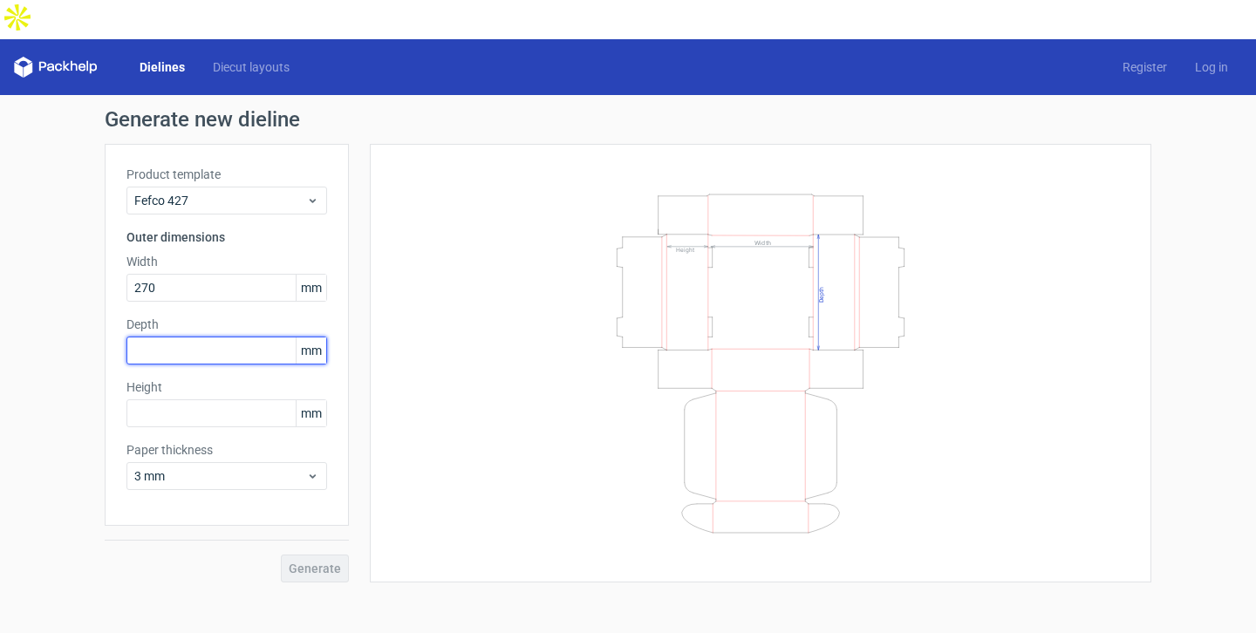
click at [221, 337] on input "text" at bounding box center [226, 351] width 201 height 28
type input "200"
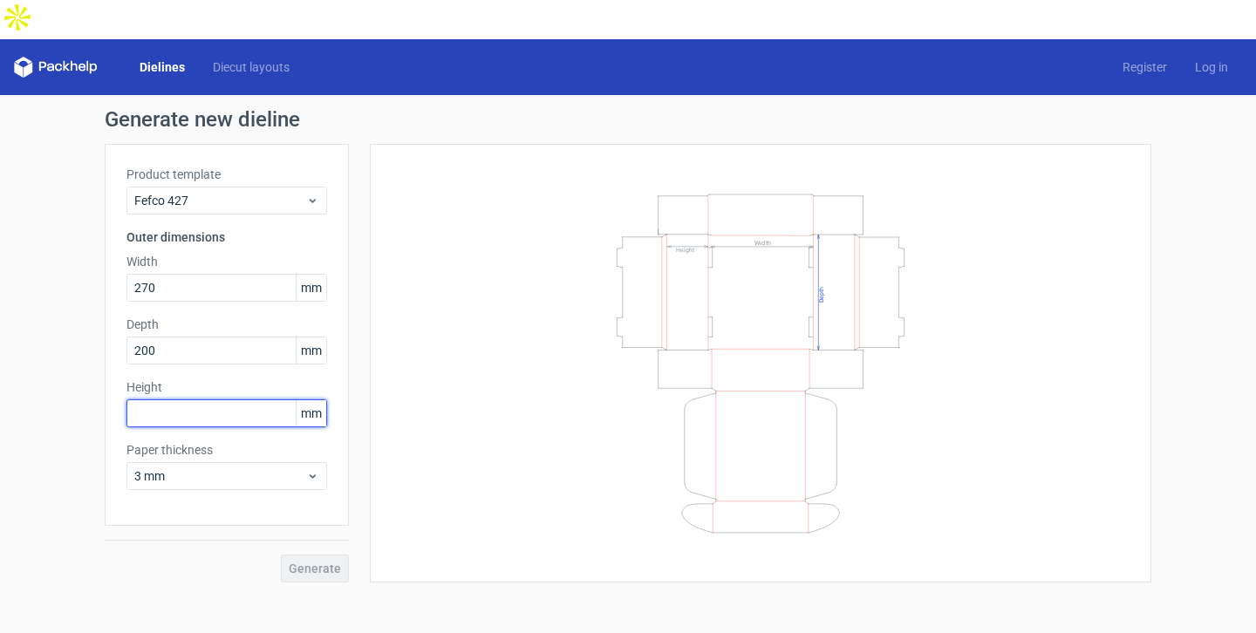
click at [219, 399] on input "text" at bounding box center [226, 413] width 201 height 28
click at [176, 587] on form "Generate new dieline Product template Fefco 427 Outer dimensions Width 270 mm D…" at bounding box center [628, 383] width 1256 height 577
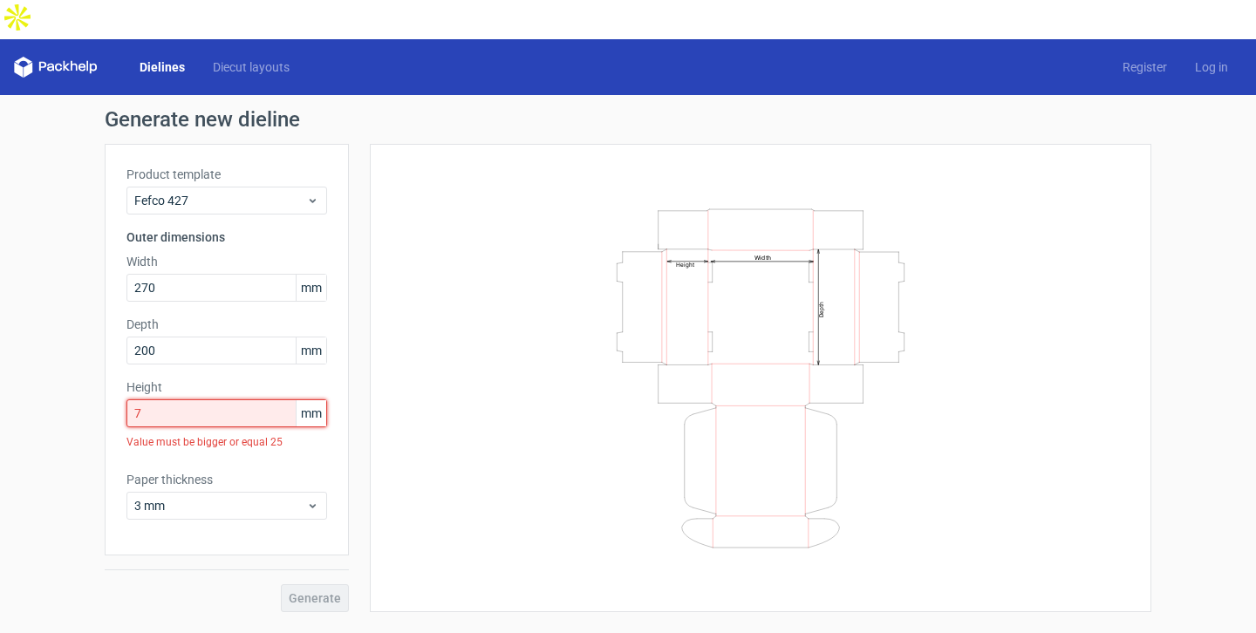
click at [179, 399] on input "7" at bounding box center [226, 413] width 201 height 28
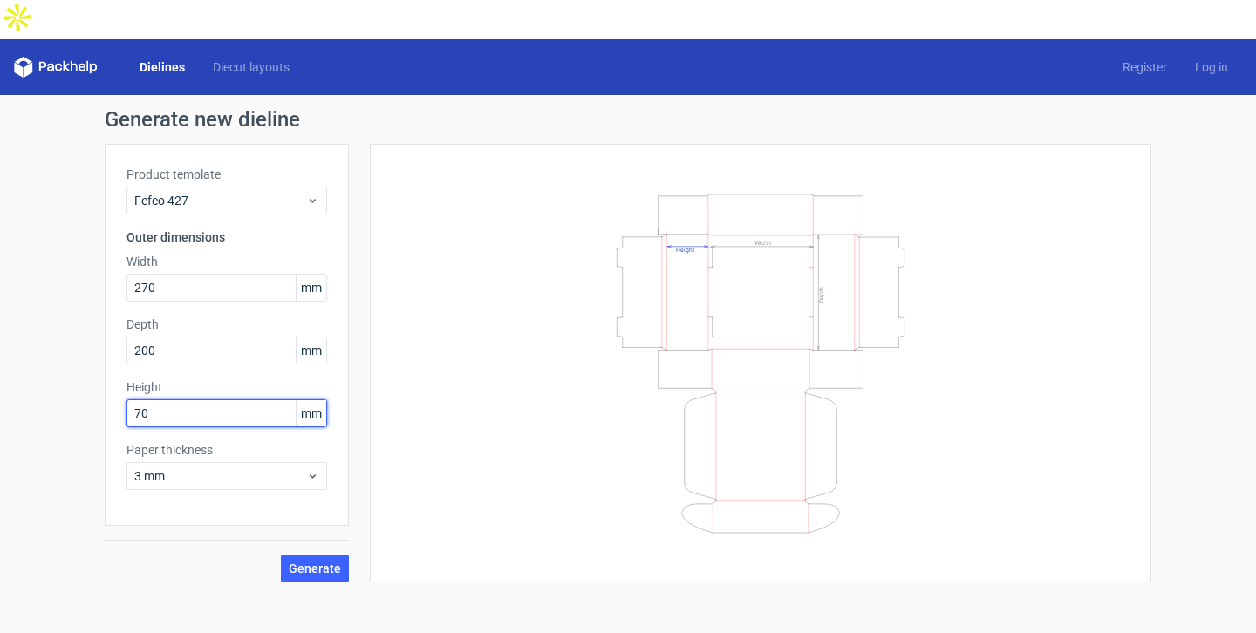
type input "70"
click at [238, 527] on div "Generate" at bounding box center [227, 554] width 244 height 57
click at [311, 563] on span "Generate" at bounding box center [315, 569] width 52 height 12
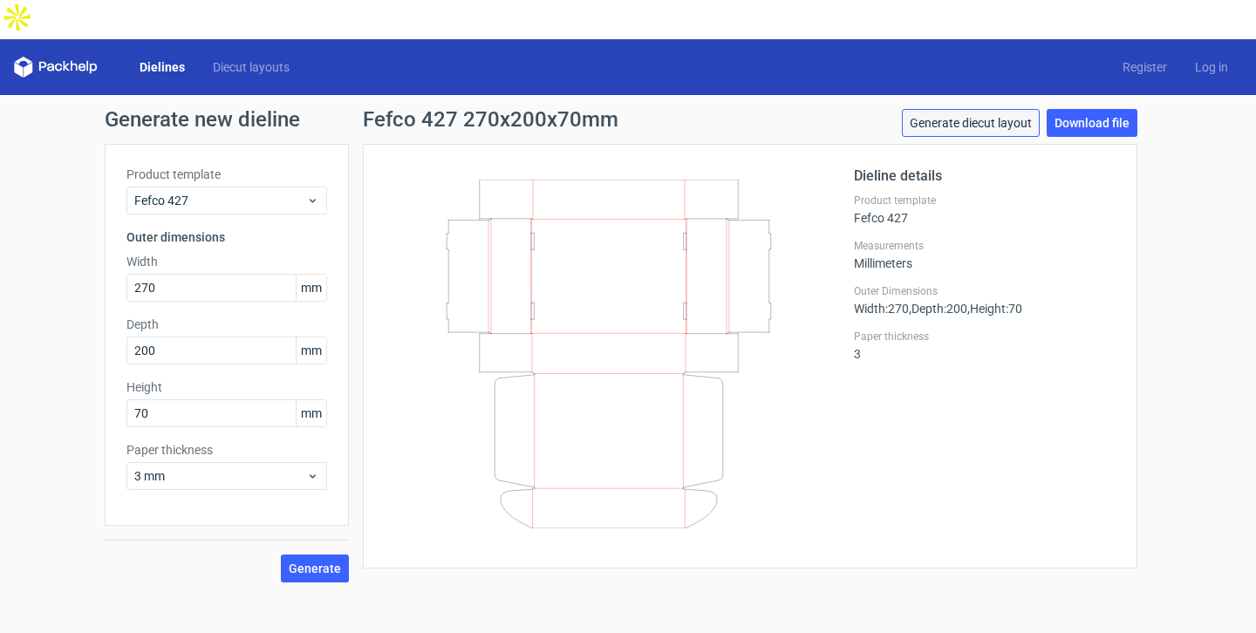
click at [1000, 109] on link "Generate diecut layout" at bounding box center [971, 123] width 138 height 28
click at [1090, 109] on link "Download file" at bounding box center [1092, 123] width 91 height 28
